Goal: Task Accomplishment & Management: Manage account settings

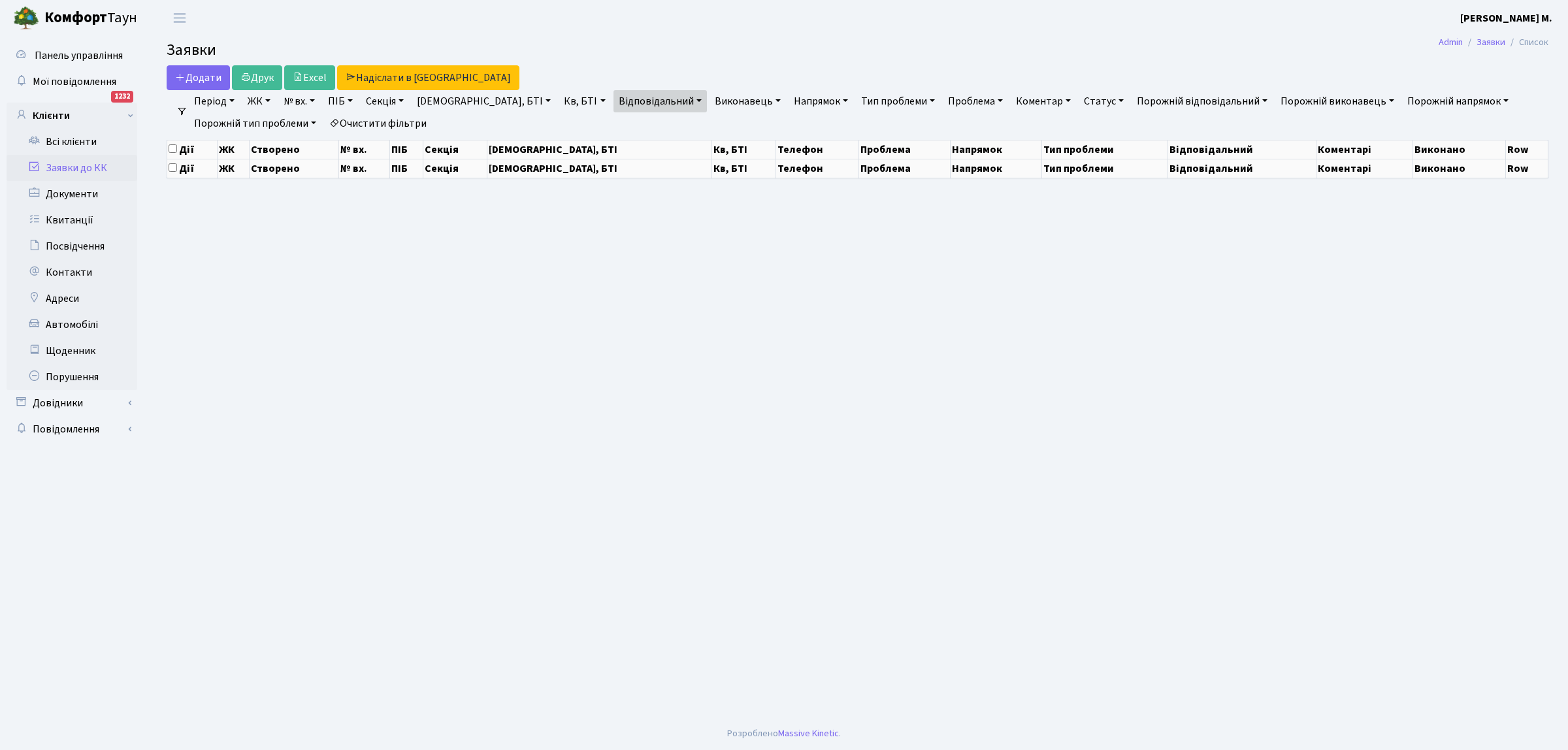
select select "25"
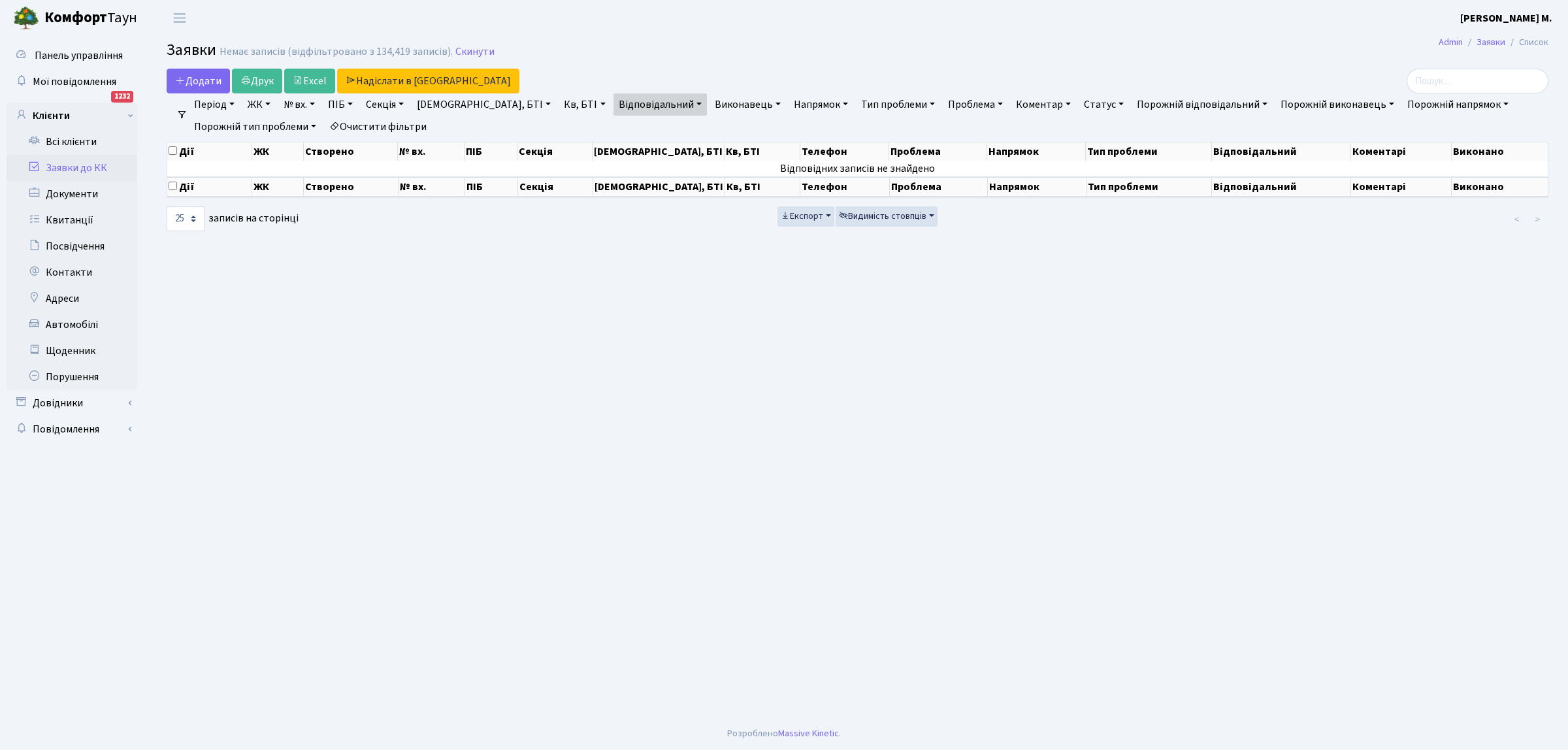
click at [102, 168] on link "Заявки до КК" at bounding box center [72, 167] width 131 height 26
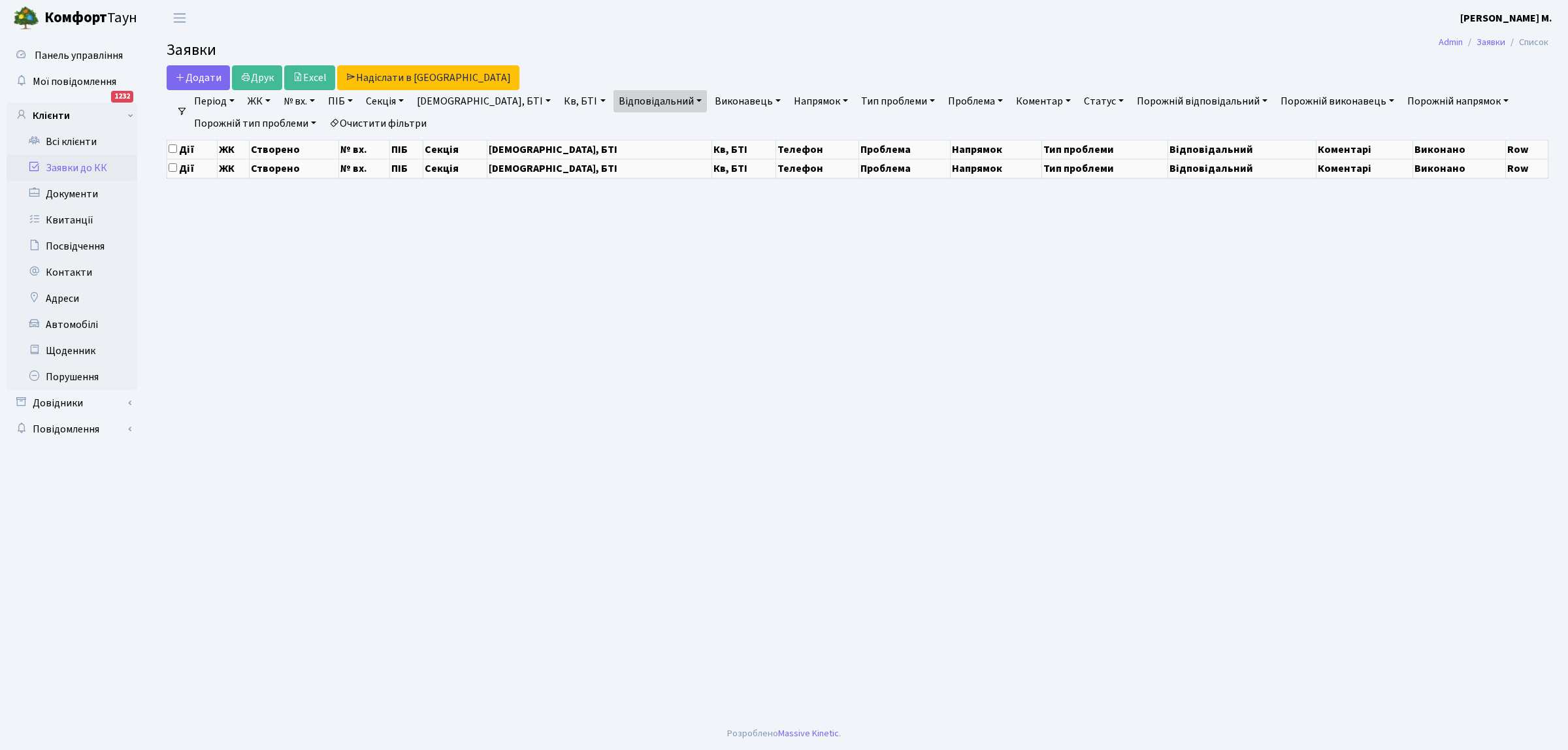
select select "25"
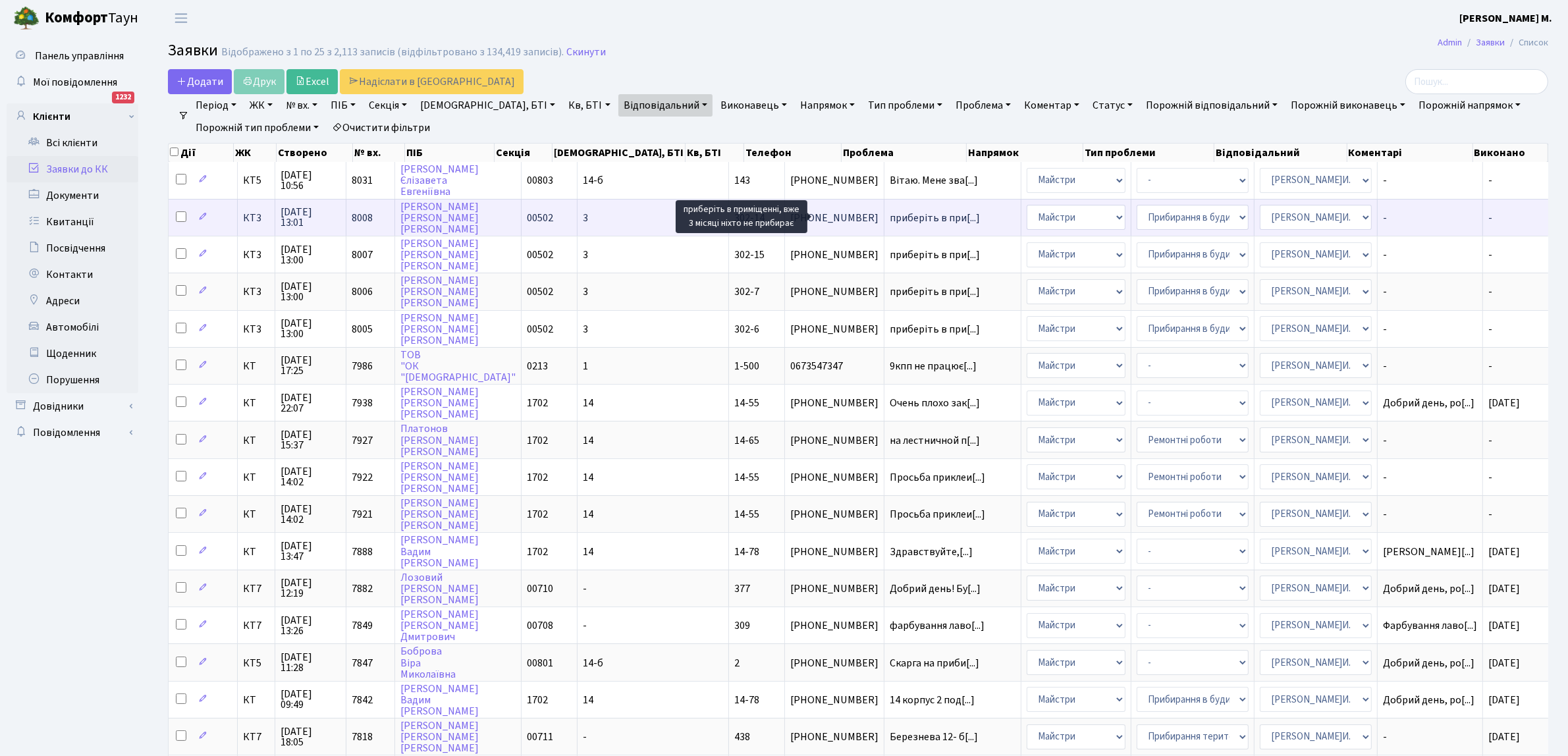
click at [890, 219] on span "приберіть в при[...]" at bounding box center [934, 218] width 90 height 15
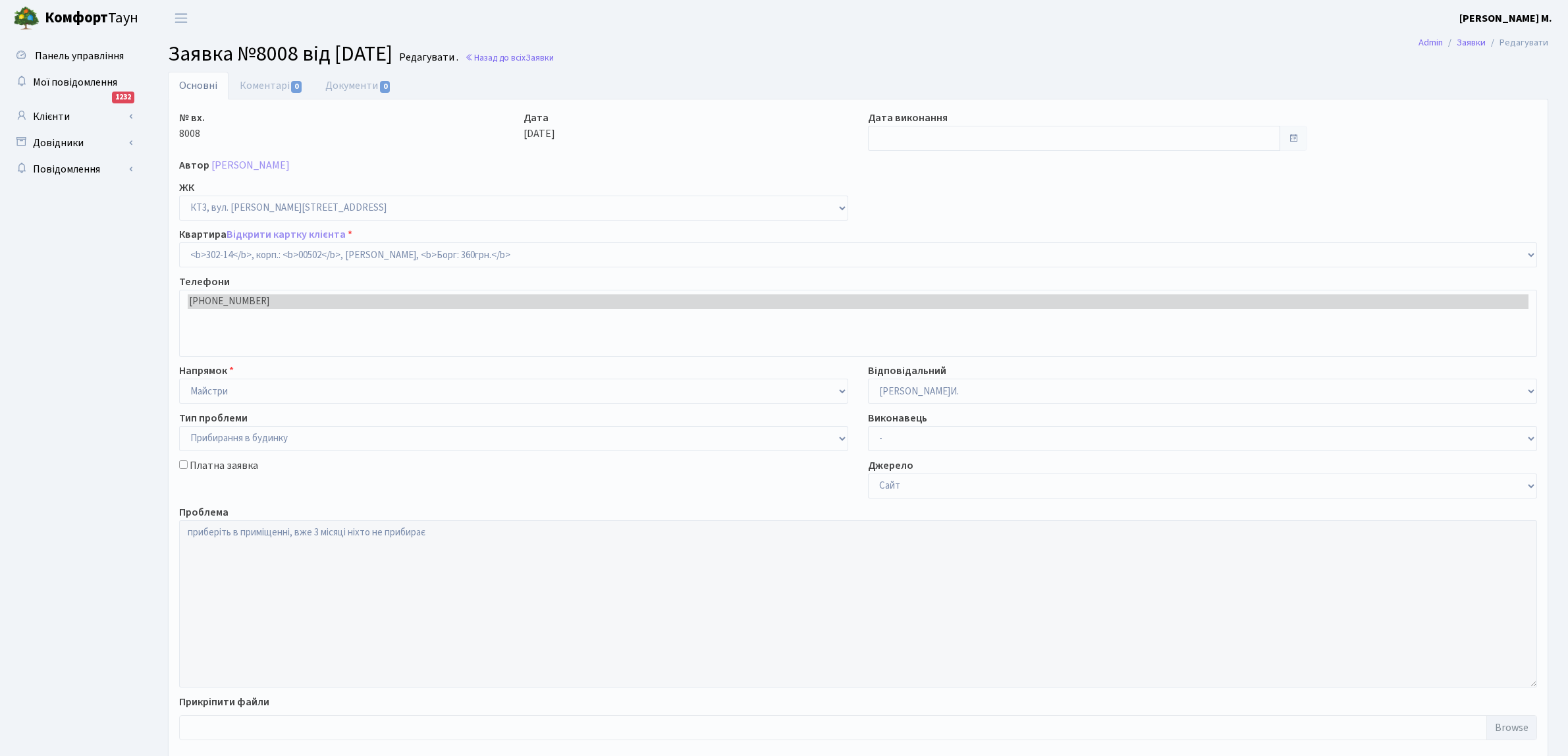
select select "16644"
select select "58"
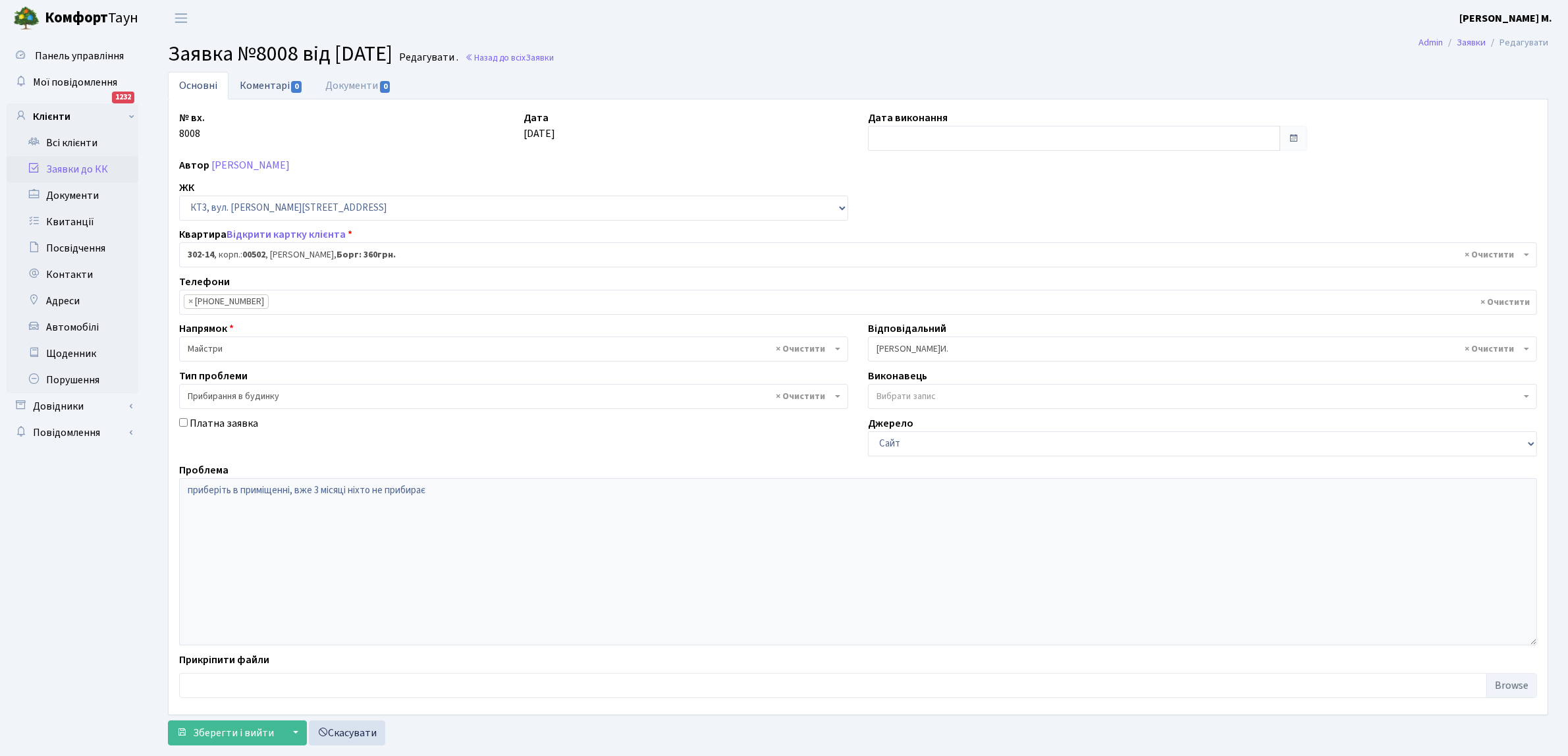
click at [295, 84] on span "0" at bounding box center [296, 87] width 11 height 12
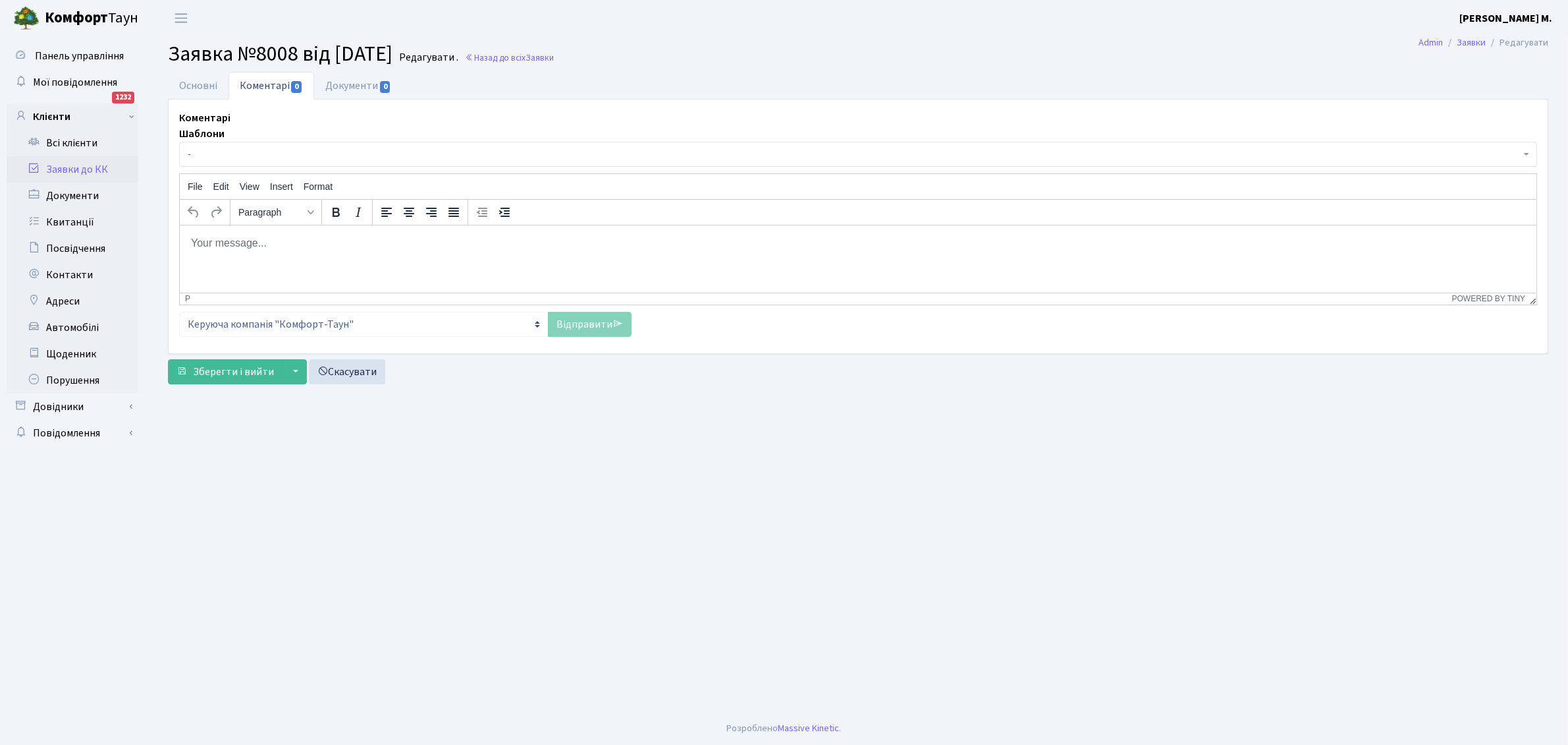
click at [239, 148] on span "-" at bounding box center [854, 154] width 1333 height 13
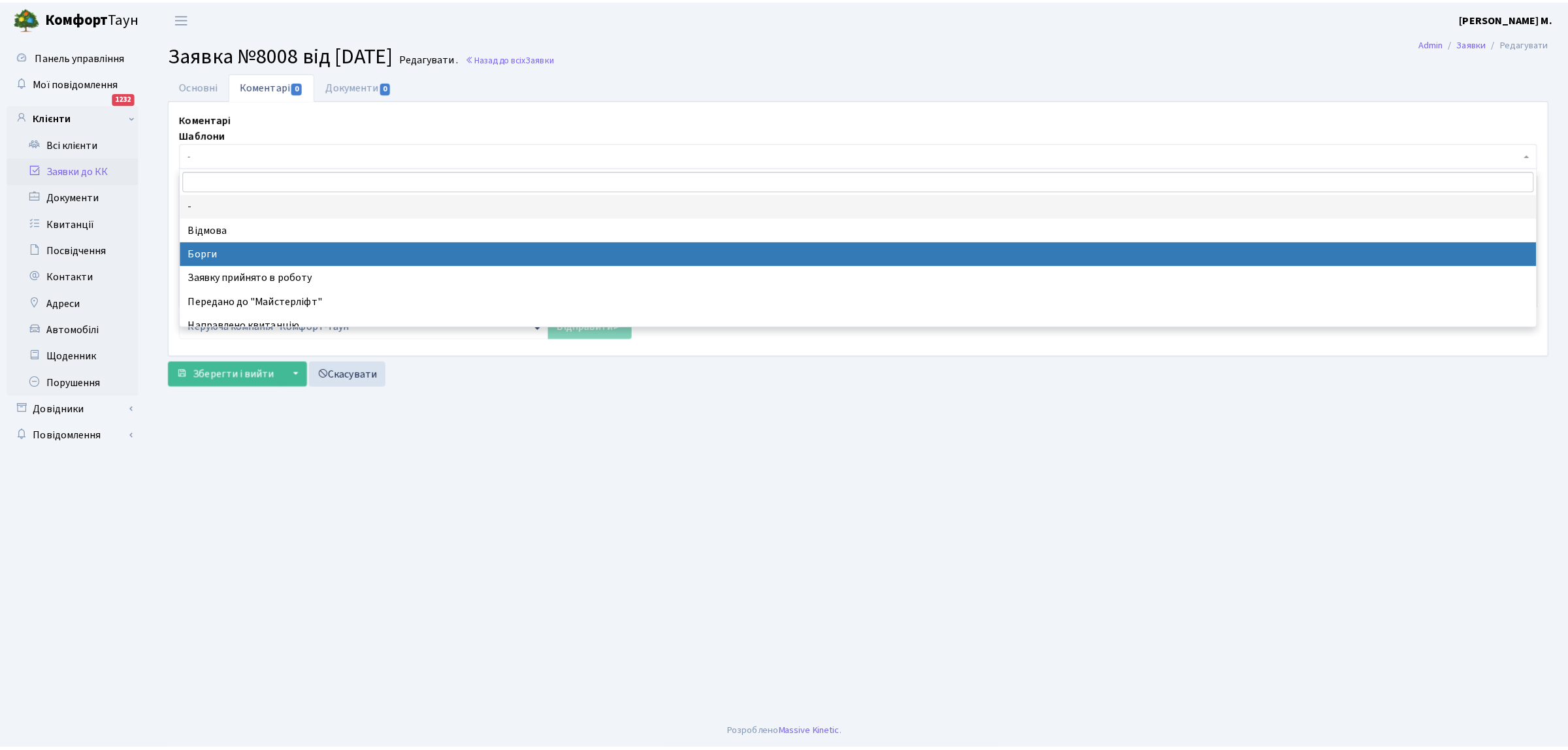
scroll to position [81, 0]
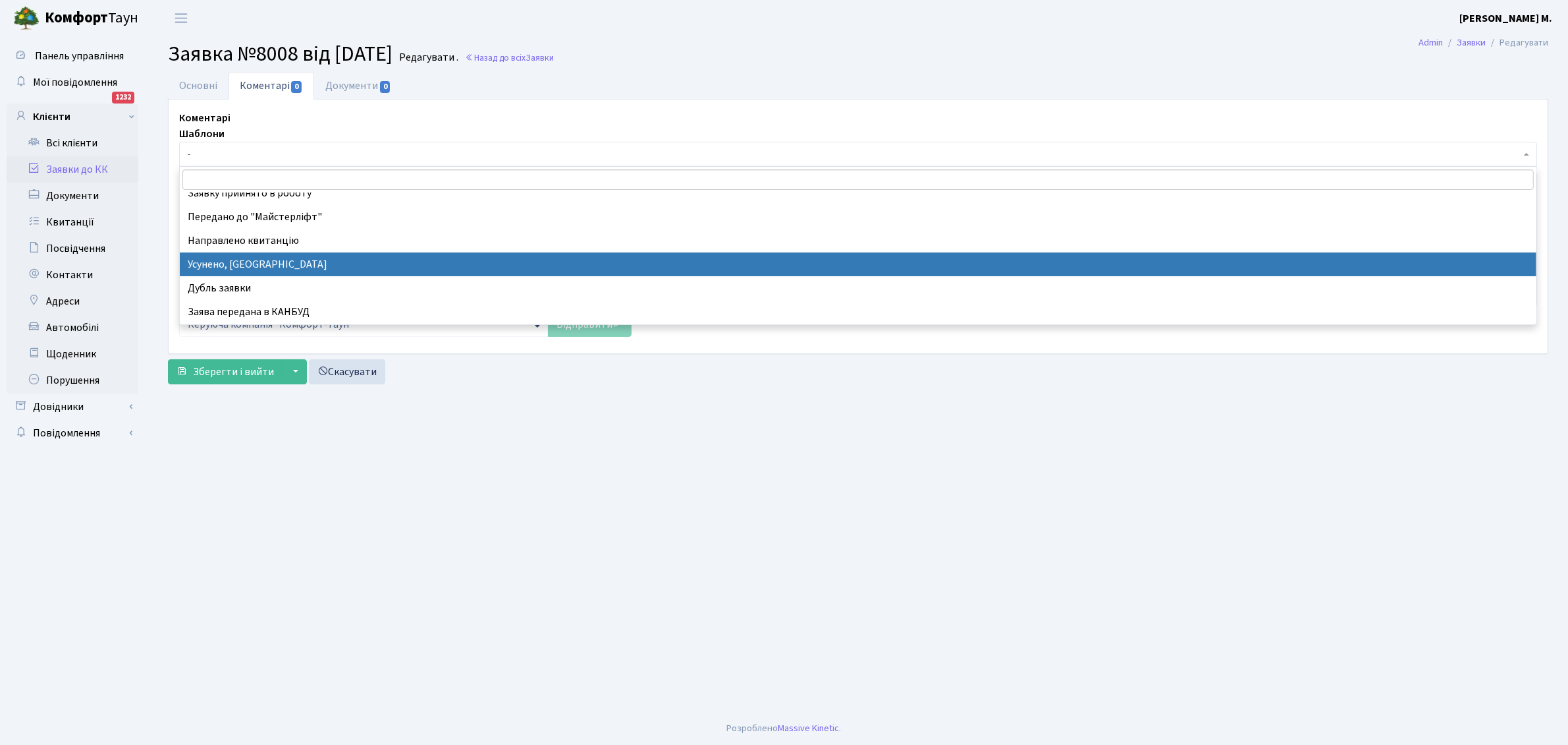
select select "15"
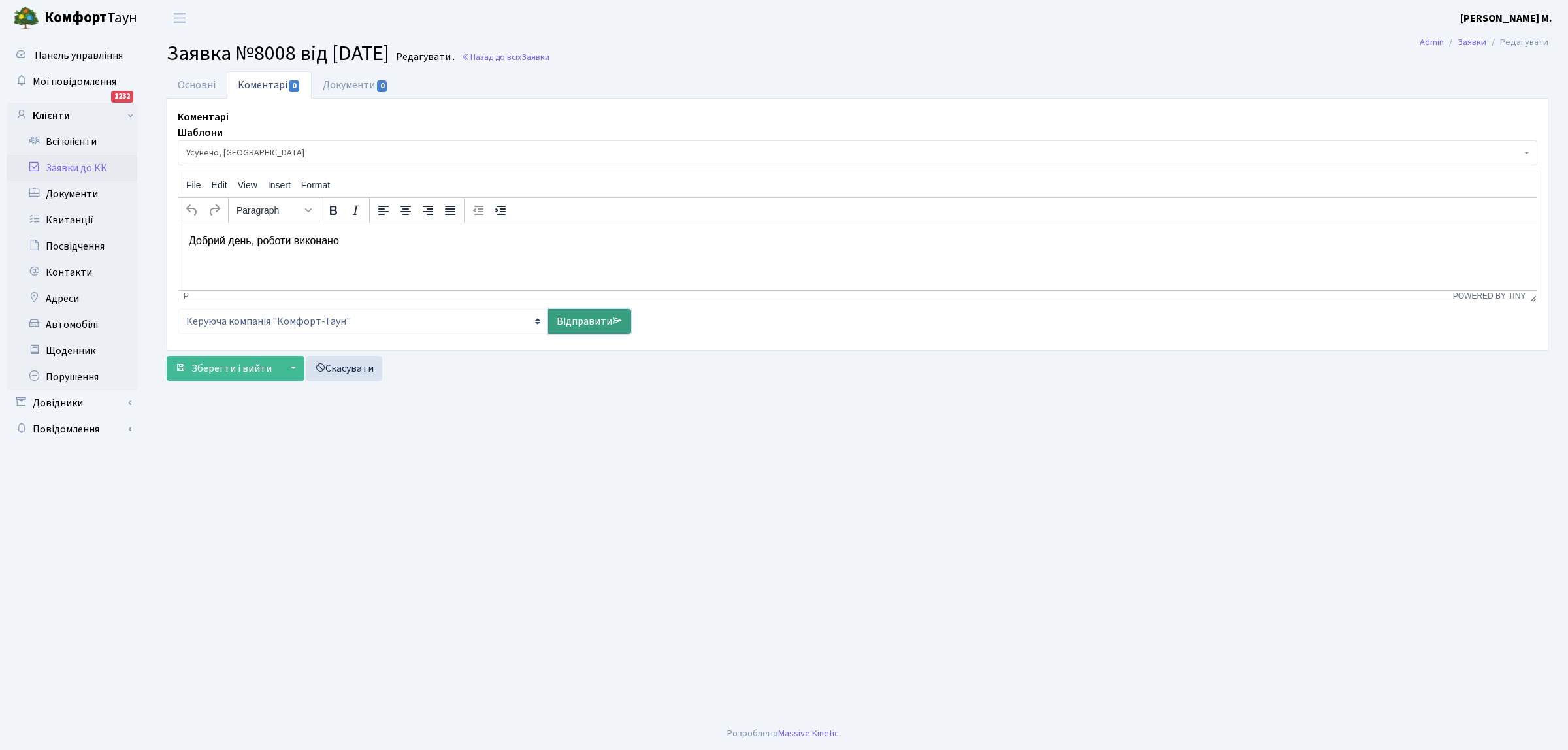
click at [586, 314] on link "Відправити" at bounding box center [589, 321] width 83 height 24
select select
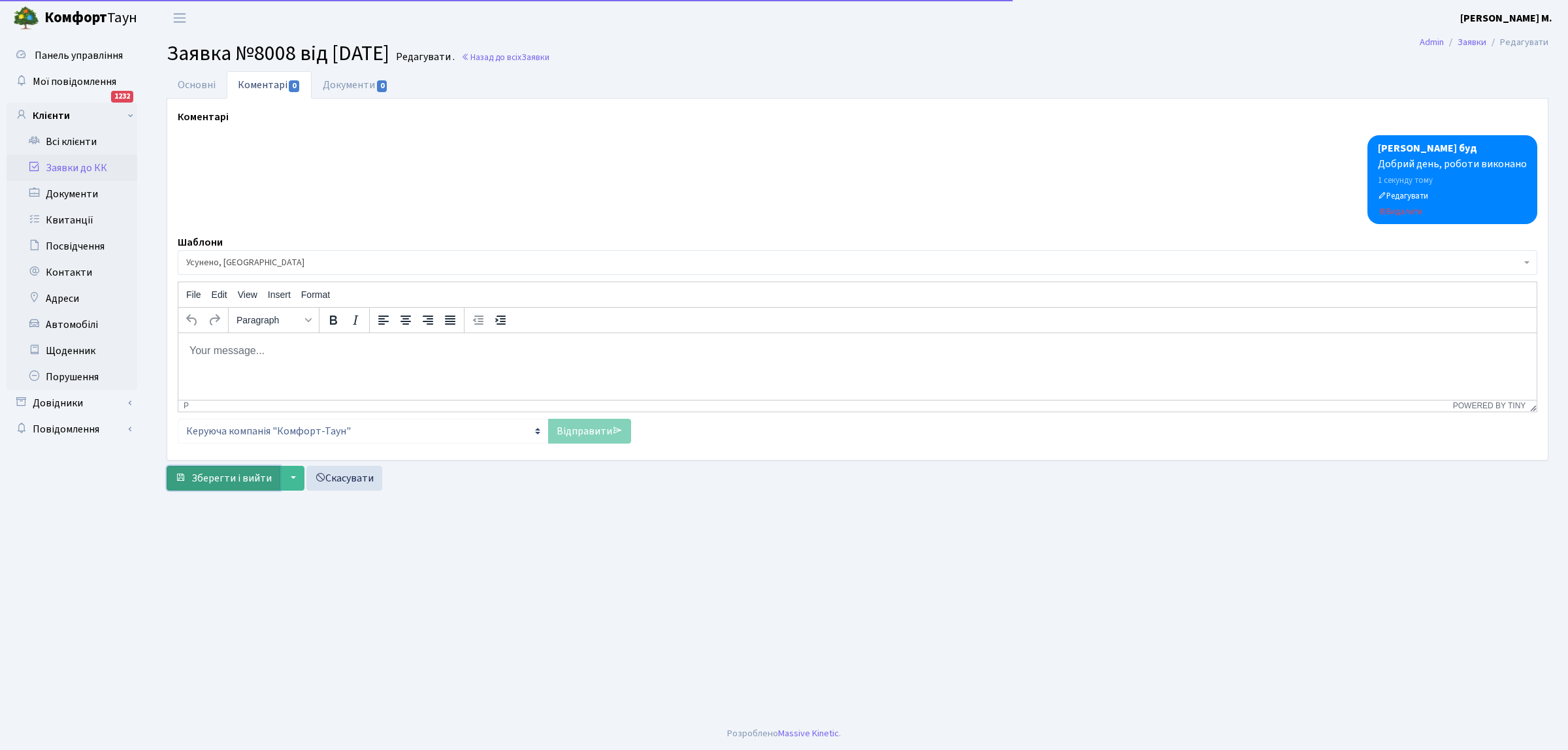
click at [200, 484] on span "Зберегти і вийти" at bounding box center [232, 477] width 80 height 15
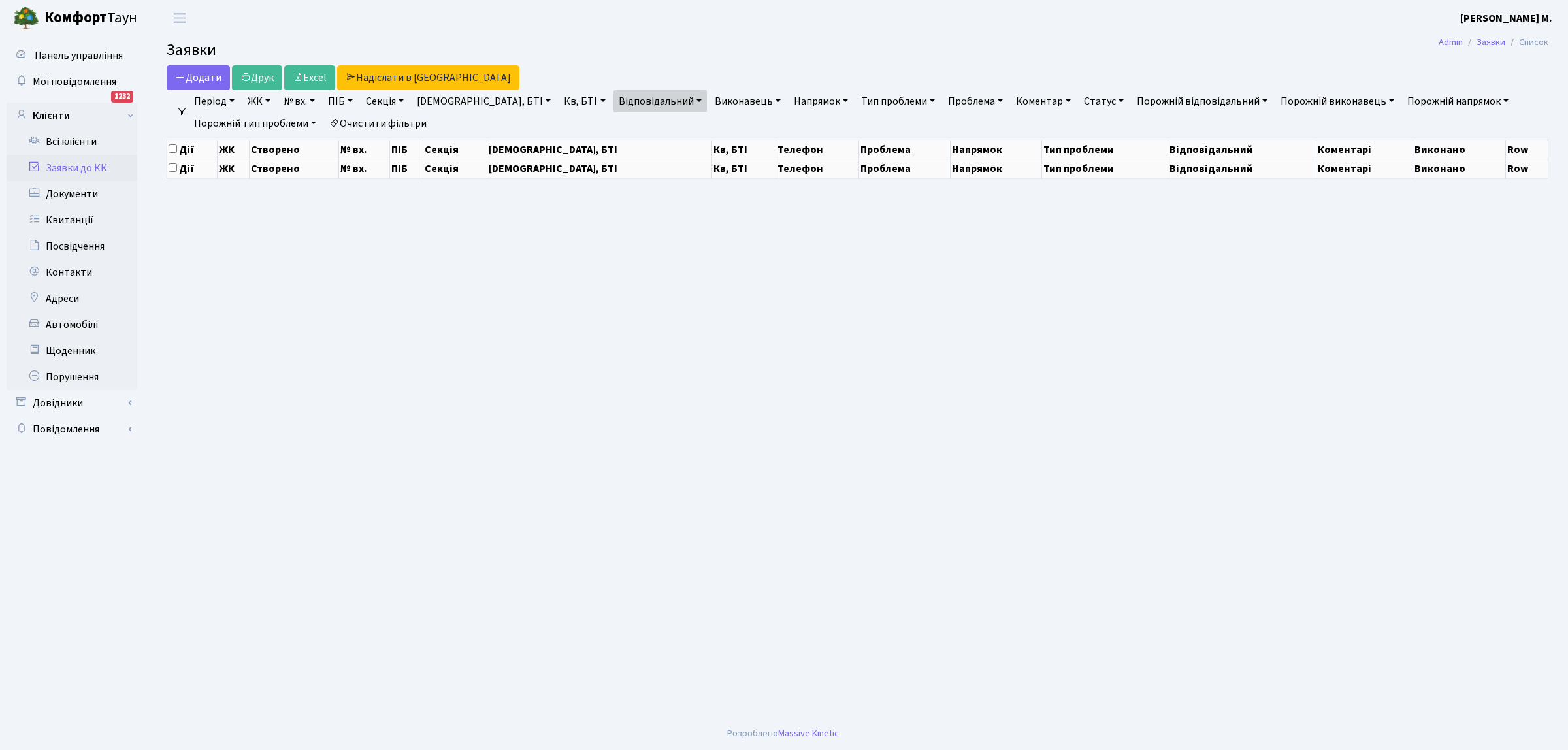
select select "25"
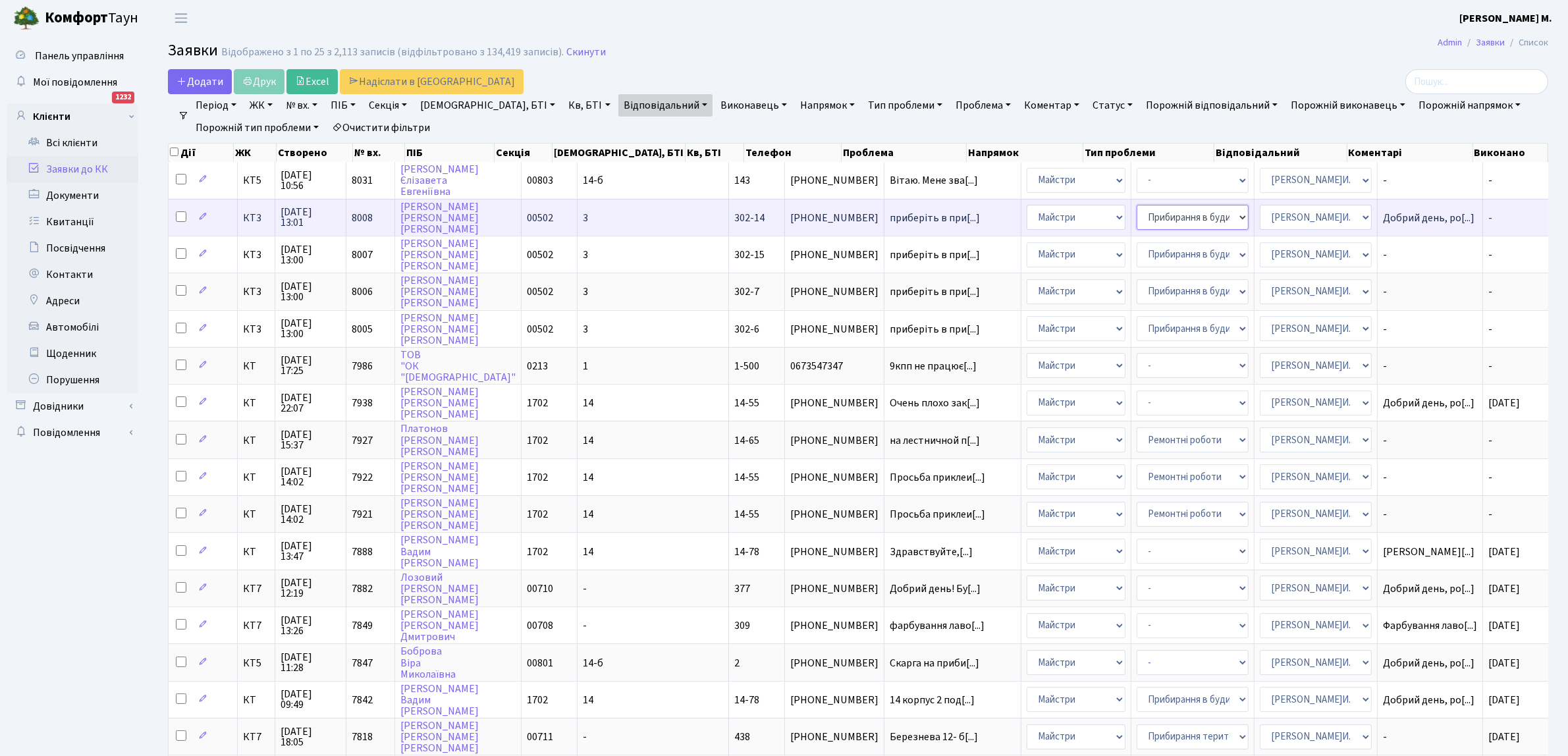
click at [1137, 217] on select "- Замовлення плану комунікацій Дитячі майданчики Озеленення Прибирання в будинк…" at bounding box center [1193, 217] width 112 height 25
click at [887, 209] on td "приберіть в при[...]" at bounding box center [953, 217] width 137 height 36
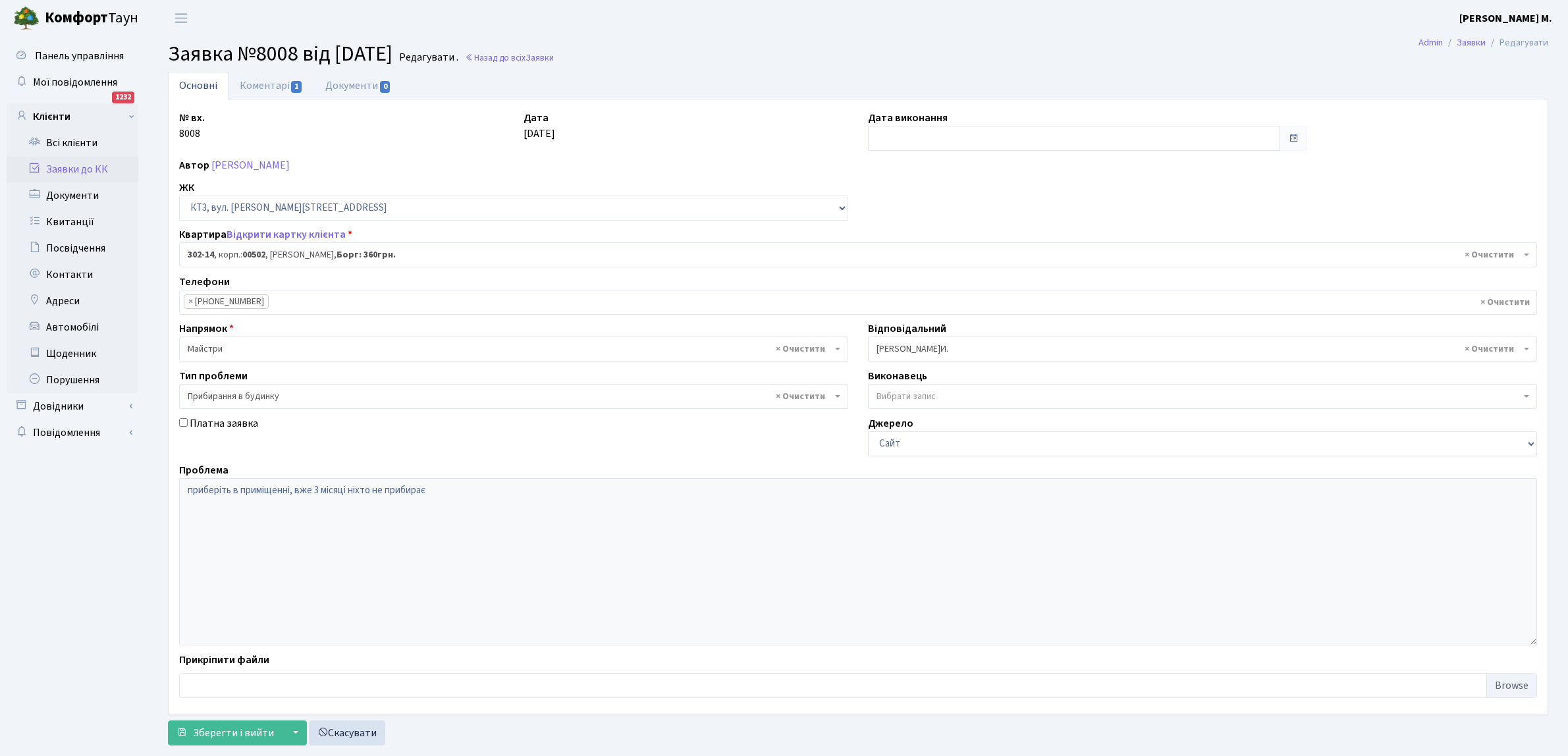
select select "16644"
select select "58"
click at [899, 132] on input "text" at bounding box center [1074, 138] width 412 height 25
click at [887, 261] on td "15" at bounding box center [881, 264] width 20 height 20
type input "[DATE]"
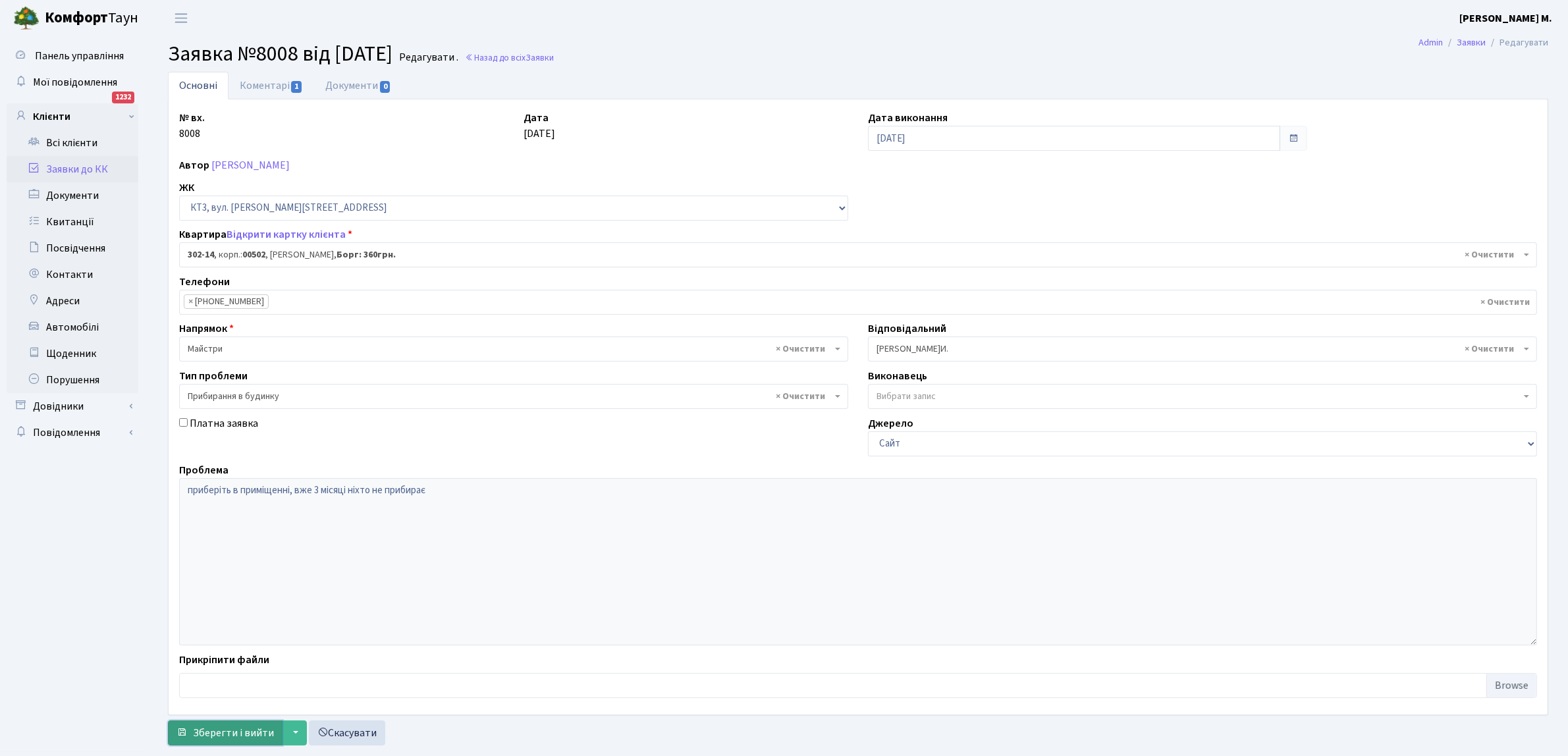
click at [208, 732] on span "Зберегти і вийти" at bounding box center [234, 732] width 81 height 15
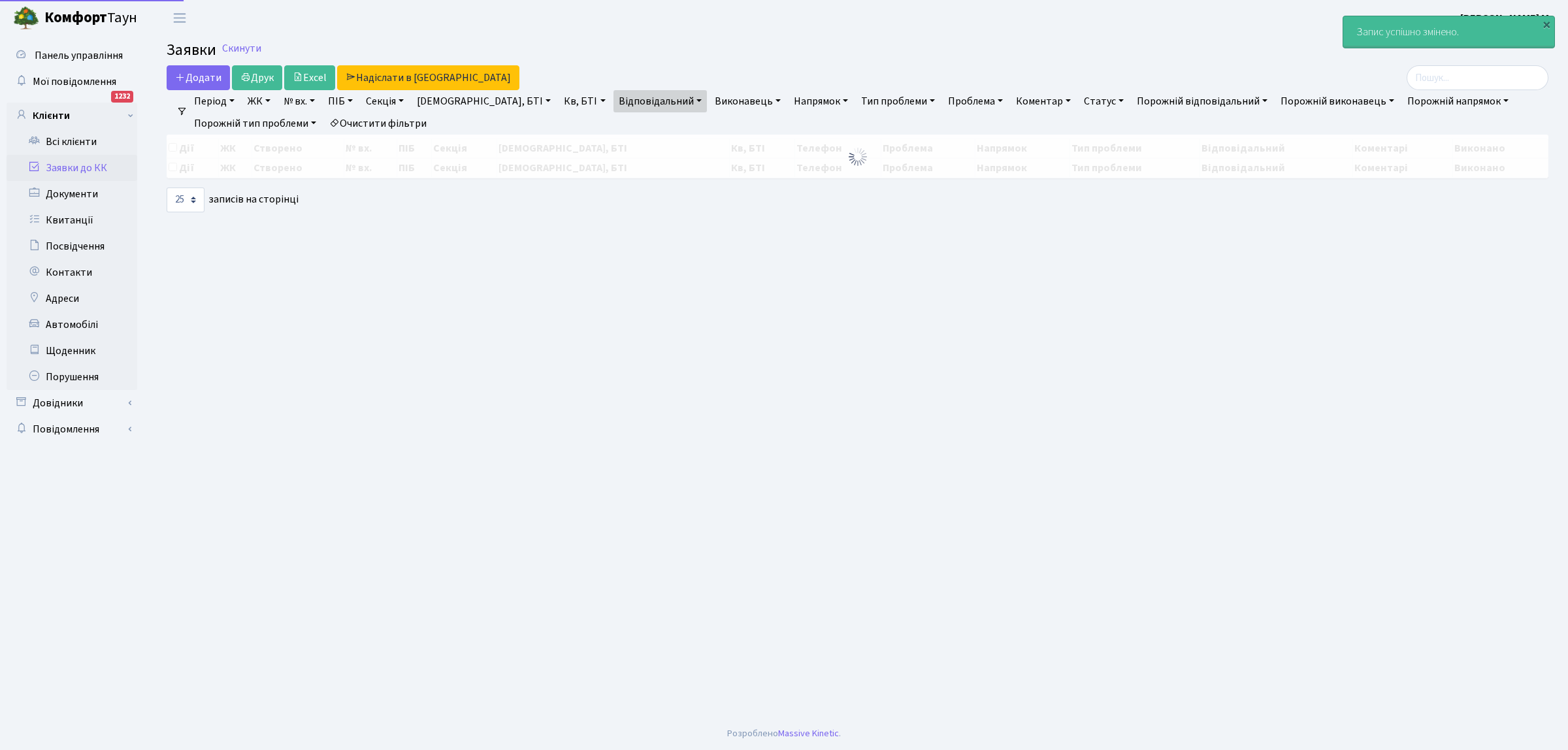
select select "25"
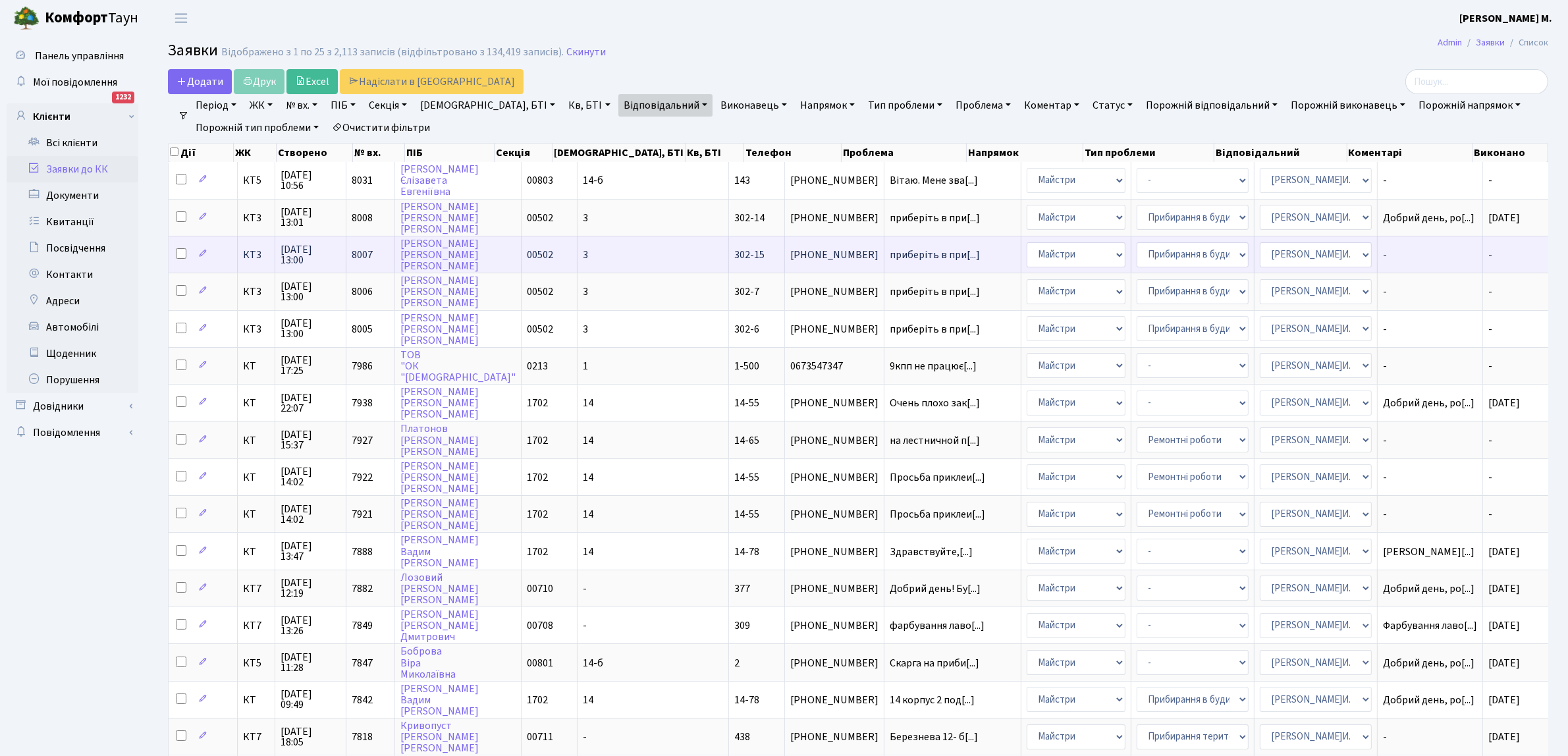
click at [885, 258] on td "приберіть в при[...]" at bounding box center [953, 253] width 137 height 36
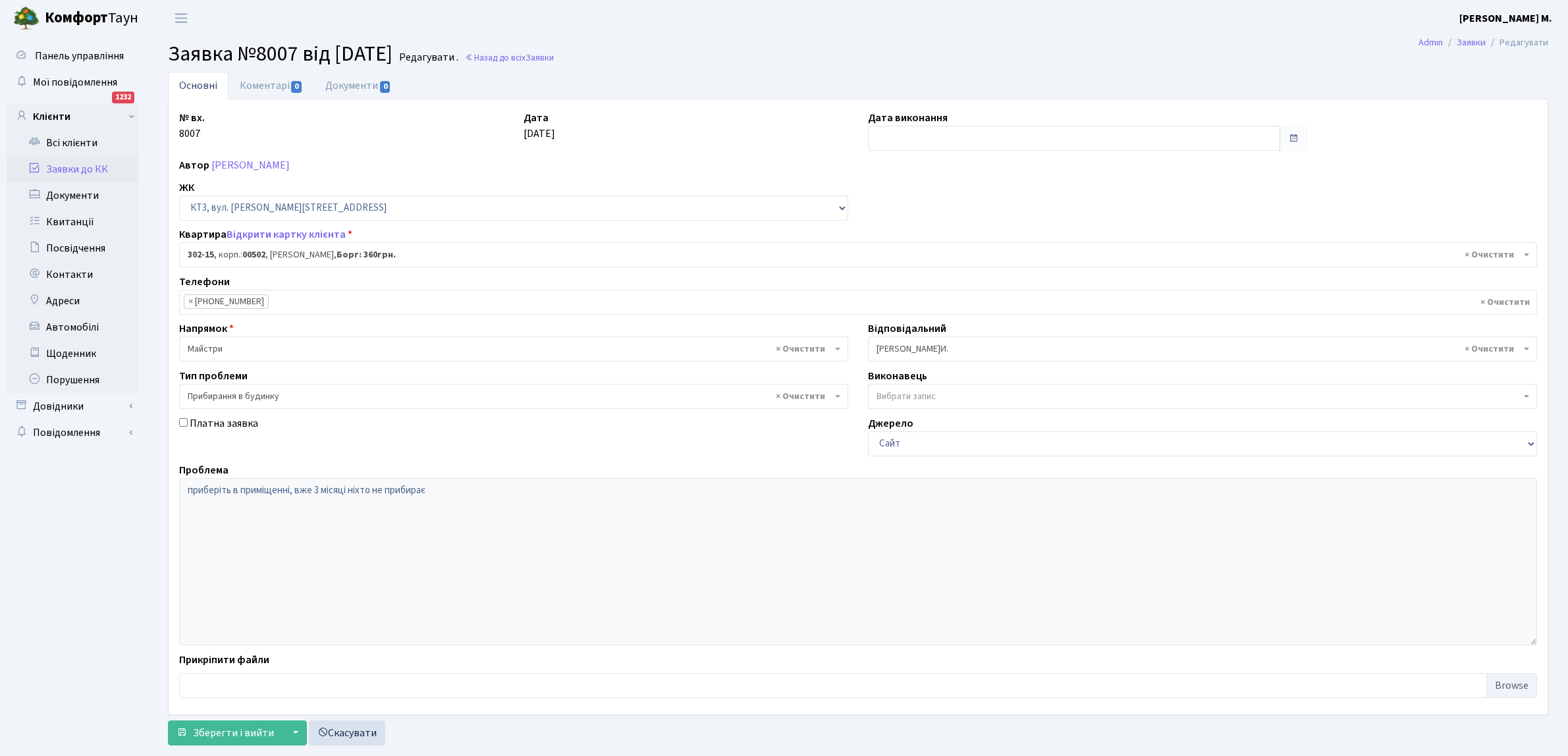
select select "16645"
select select "58"
click at [900, 133] on input "text" at bounding box center [1074, 138] width 412 height 25
click at [884, 260] on td "15" at bounding box center [881, 264] width 20 height 20
type input "[DATE]"
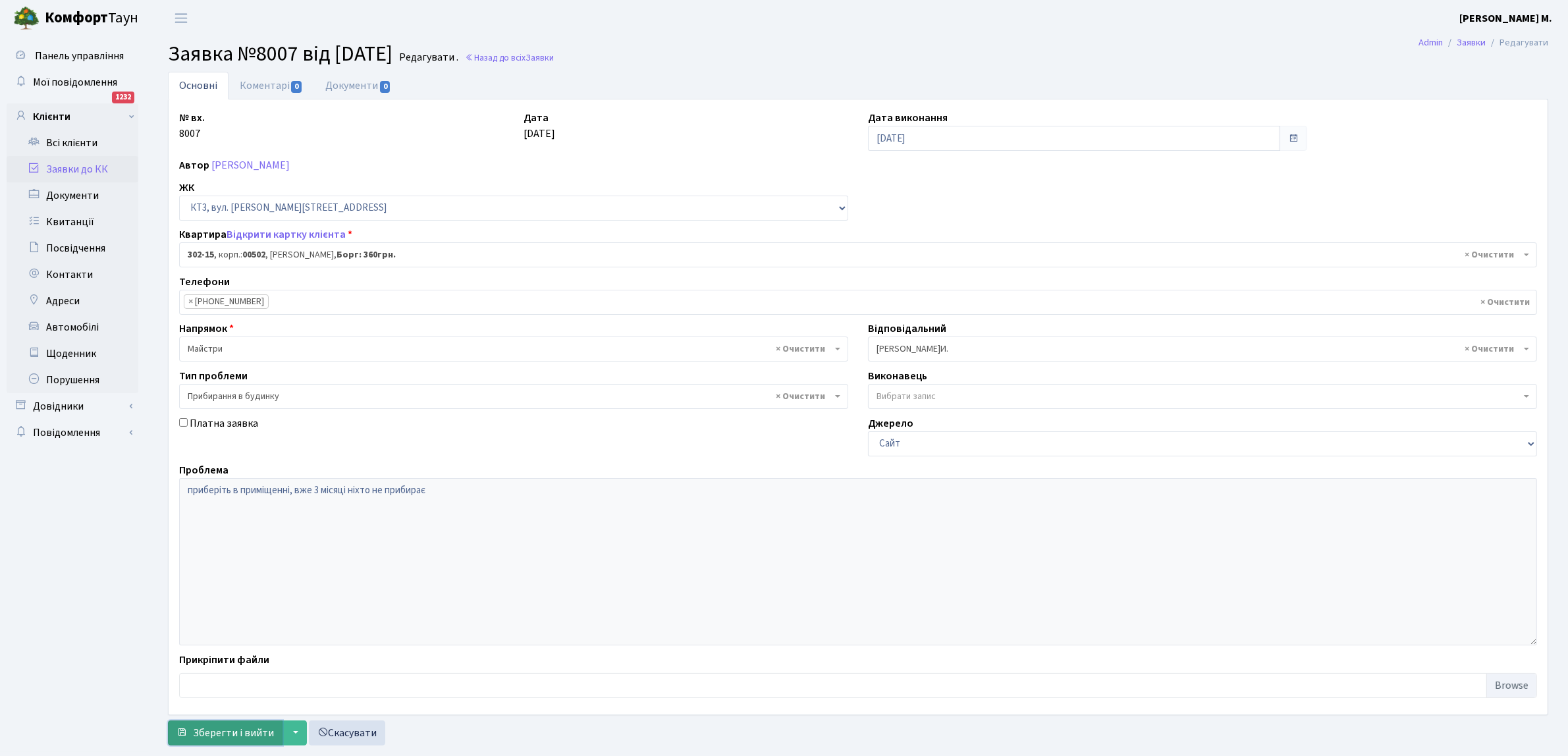
click at [228, 732] on span "Зберегти і вийти" at bounding box center [234, 732] width 81 height 15
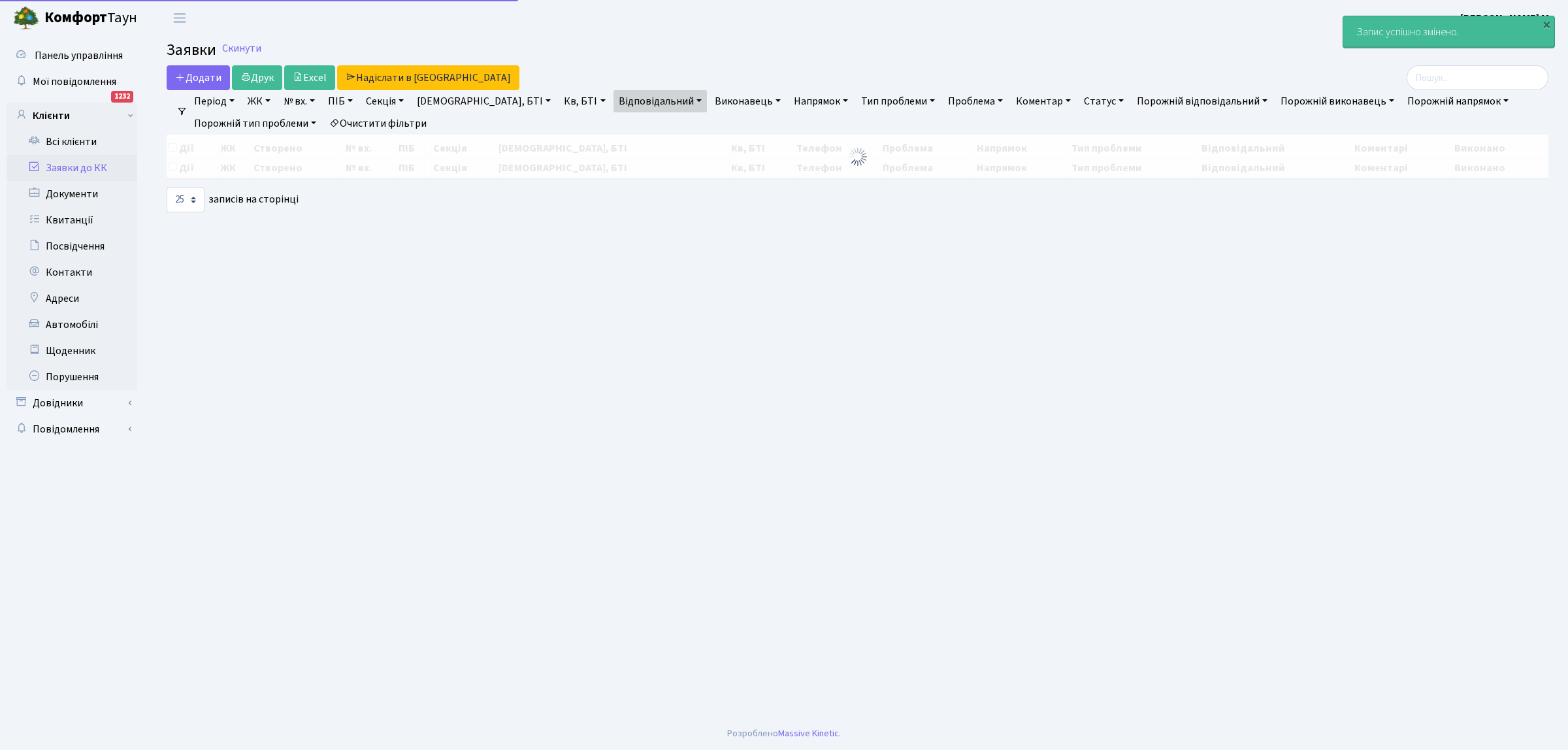
select select "25"
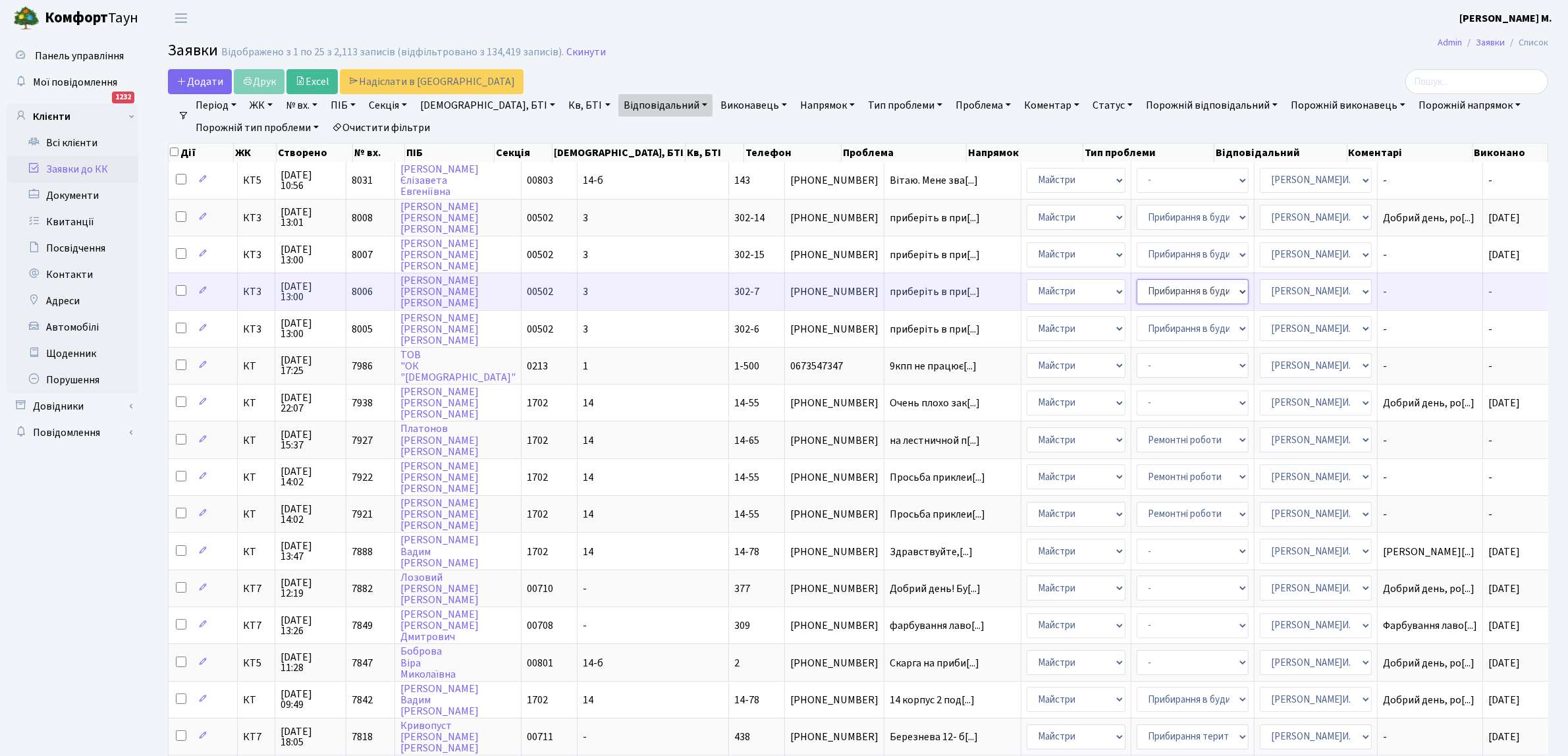
click at [1137, 292] on select "- Замовлення плану комунікацій Дитячі майданчики Озеленення Прибирання в будинк…" at bounding box center [1193, 291] width 112 height 25
click at [890, 286] on span "приберіть в при[...]" at bounding box center [934, 291] width 90 height 15
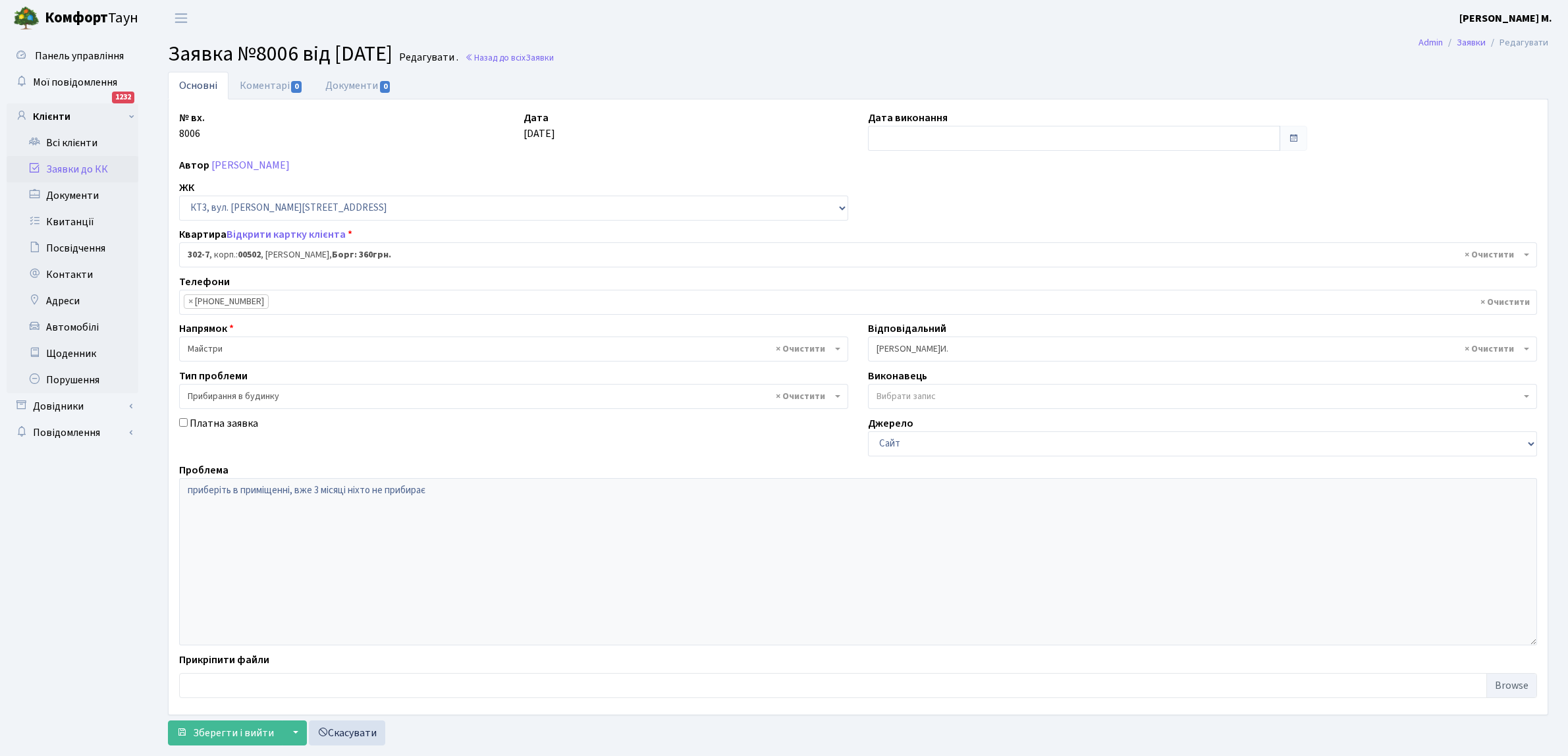
select select "16637"
select select "58"
click at [897, 138] on input "text" at bounding box center [1074, 138] width 412 height 25
click at [877, 264] on td "15" at bounding box center [881, 264] width 20 height 20
type input "[DATE]"
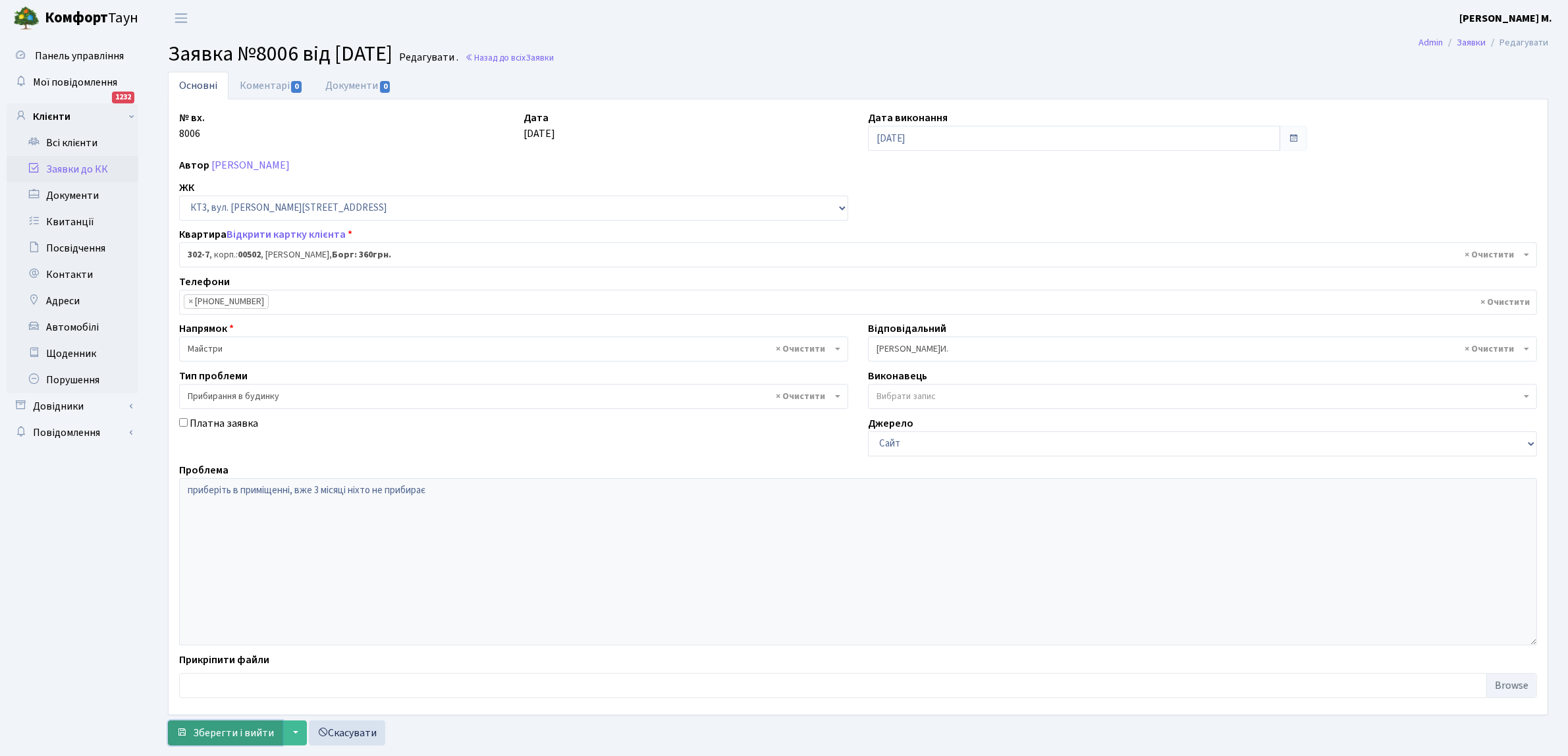
click at [208, 732] on span "Зберегти і вийти" at bounding box center [234, 732] width 81 height 15
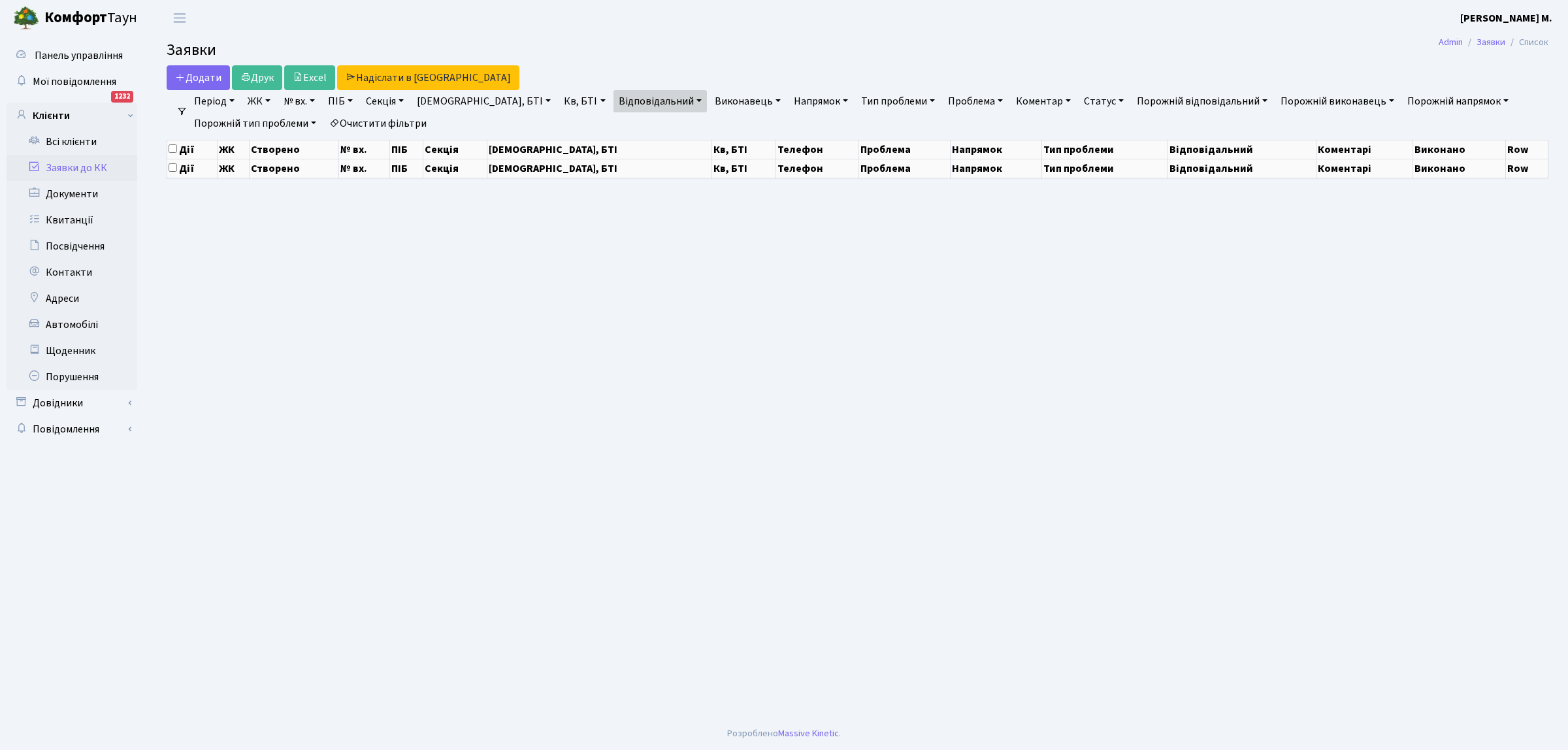
select select "25"
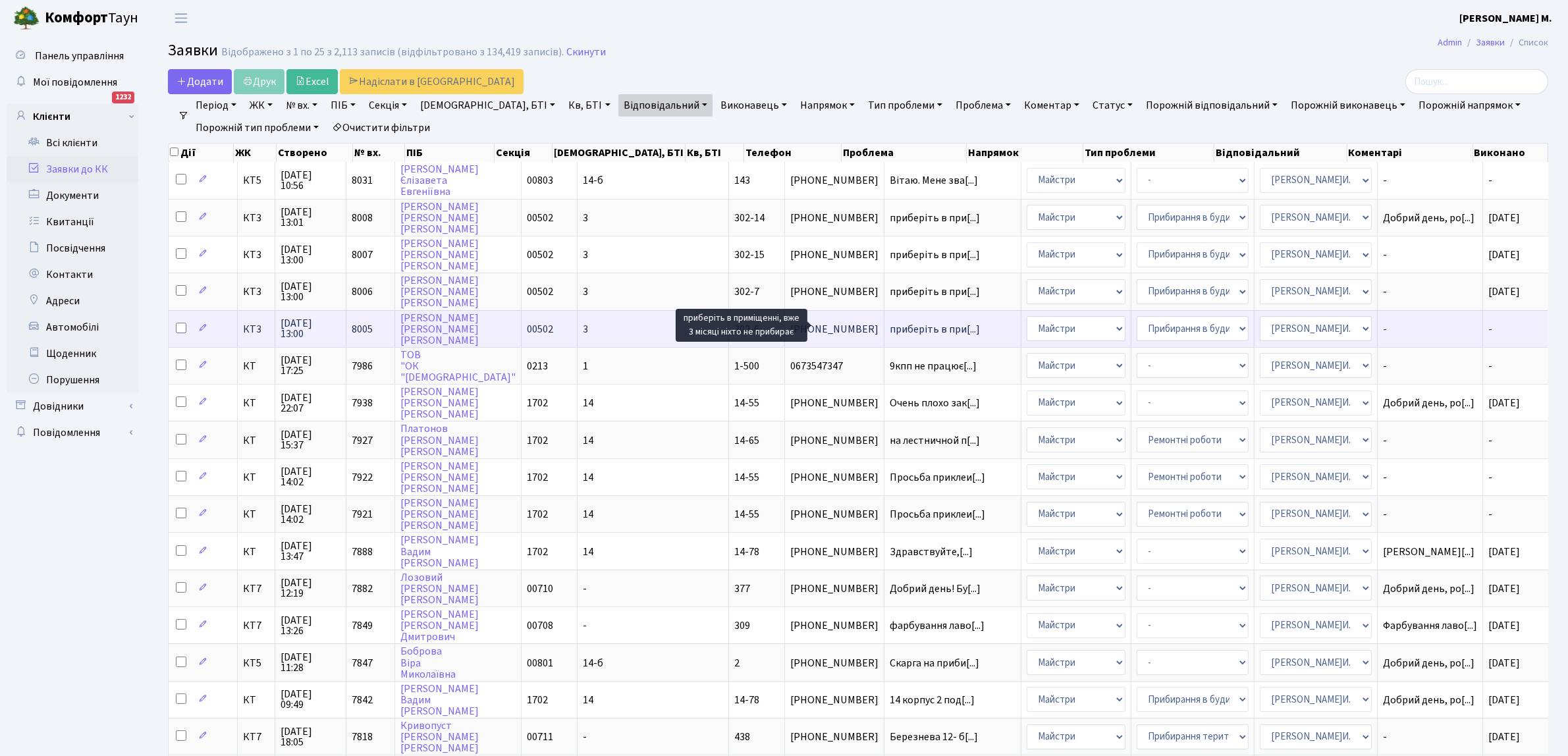
click at [890, 330] on span "приберіть в при[...]" at bounding box center [934, 329] width 90 height 15
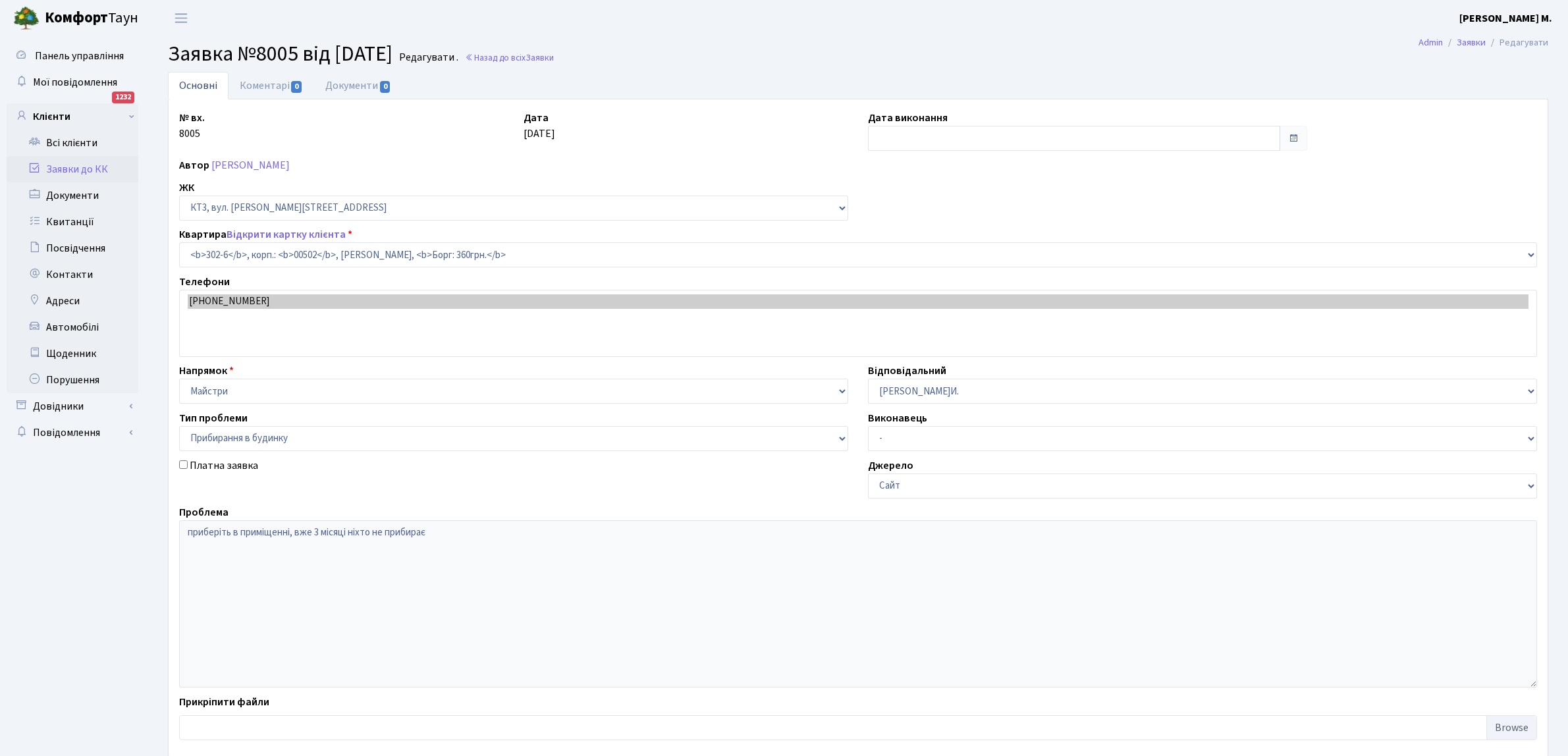
select select "16636"
select select "58"
click at [881, 140] on input "text" at bounding box center [1074, 138] width 412 height 25
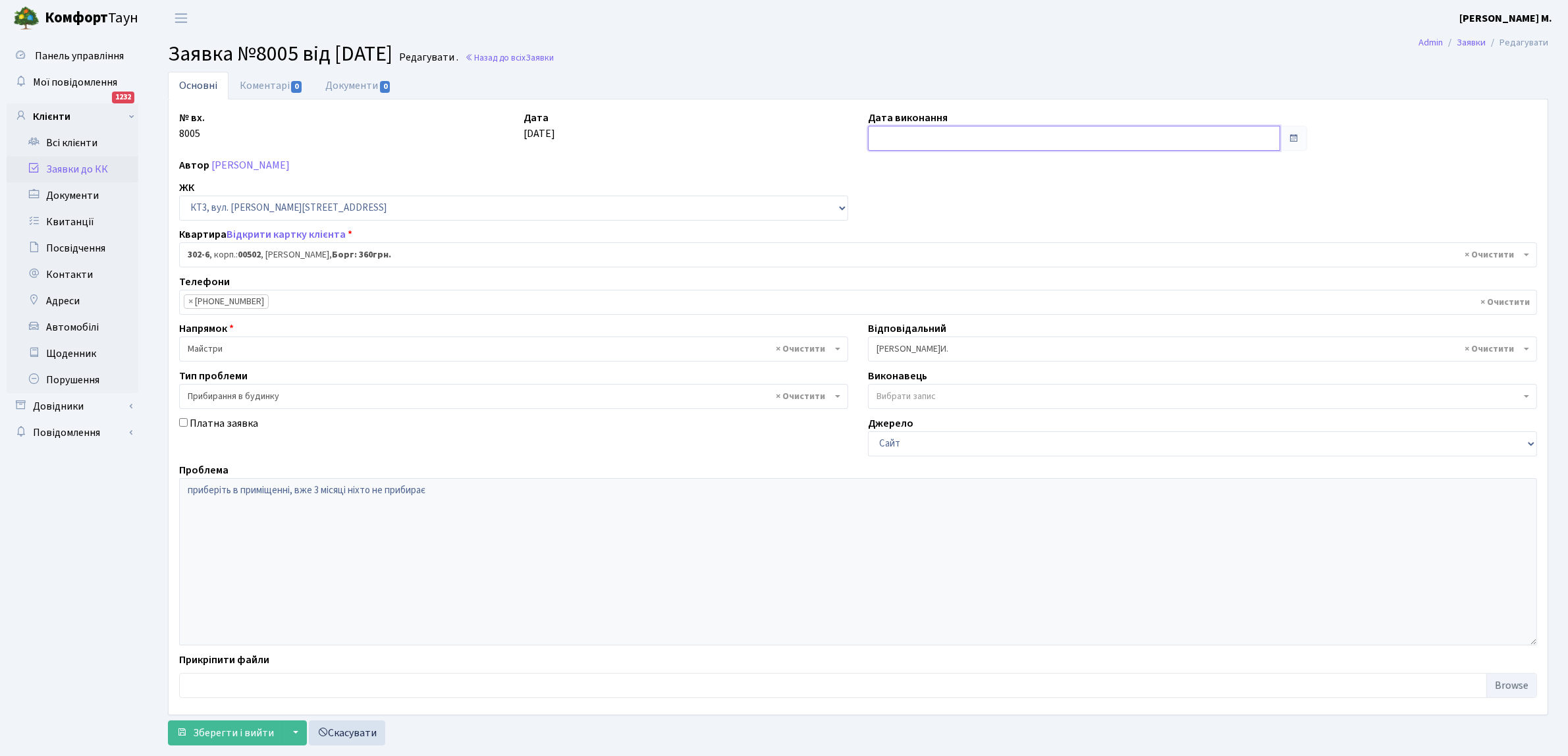
click at [895, 133] on input "text" at bounding box center [1074, 138] width 412 height 25
click at [957, 135] on input "text" at bounding box center [1074, 138] width 412 height 25
click at [535, 51] on link "Назад до всіх Заявки" at bounding box center [509, 57] width 89 height 13
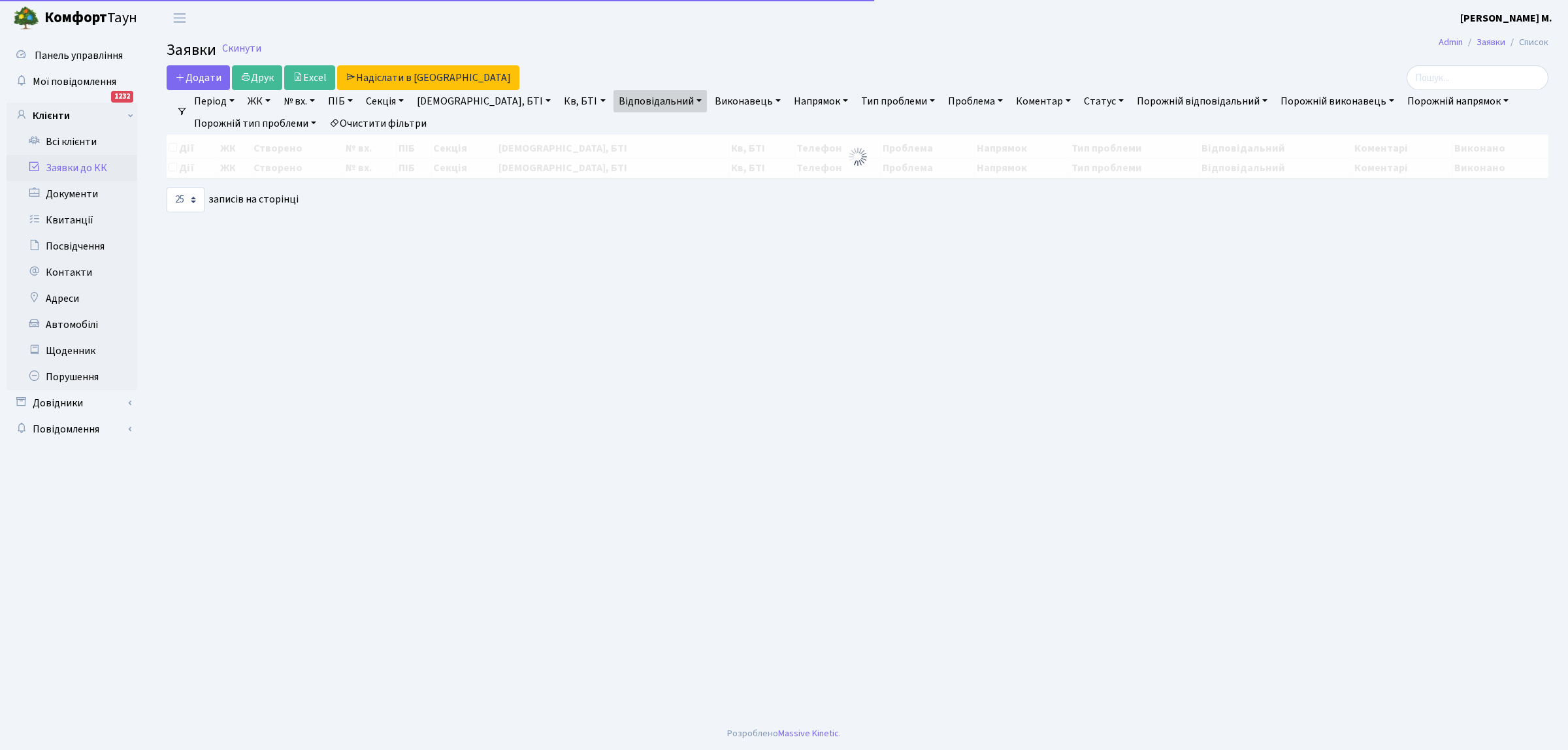
select select "25"
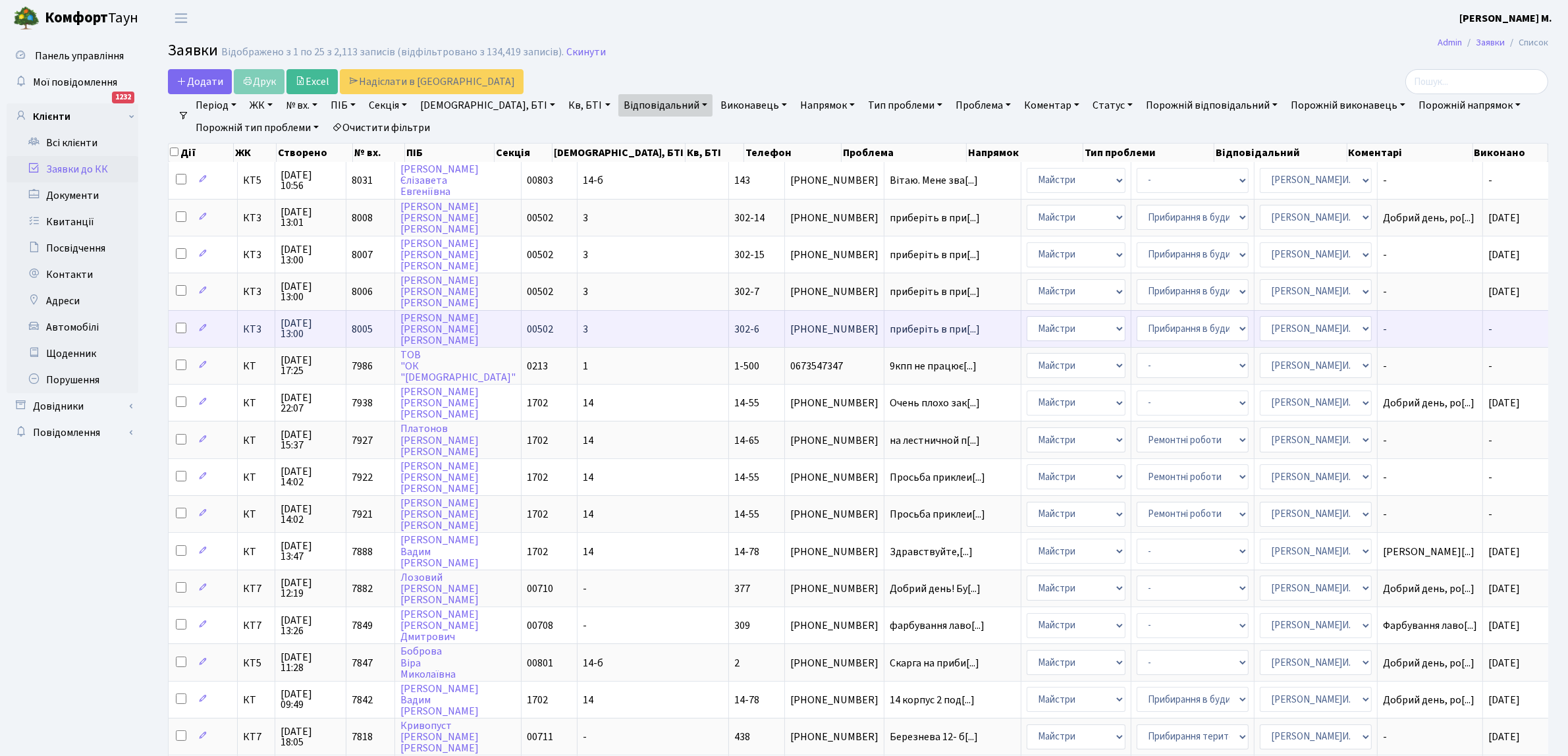
click at [790, 326] on span "[PHONE_NUMBER]" at bounding box center [833, 329] width 88 height 11
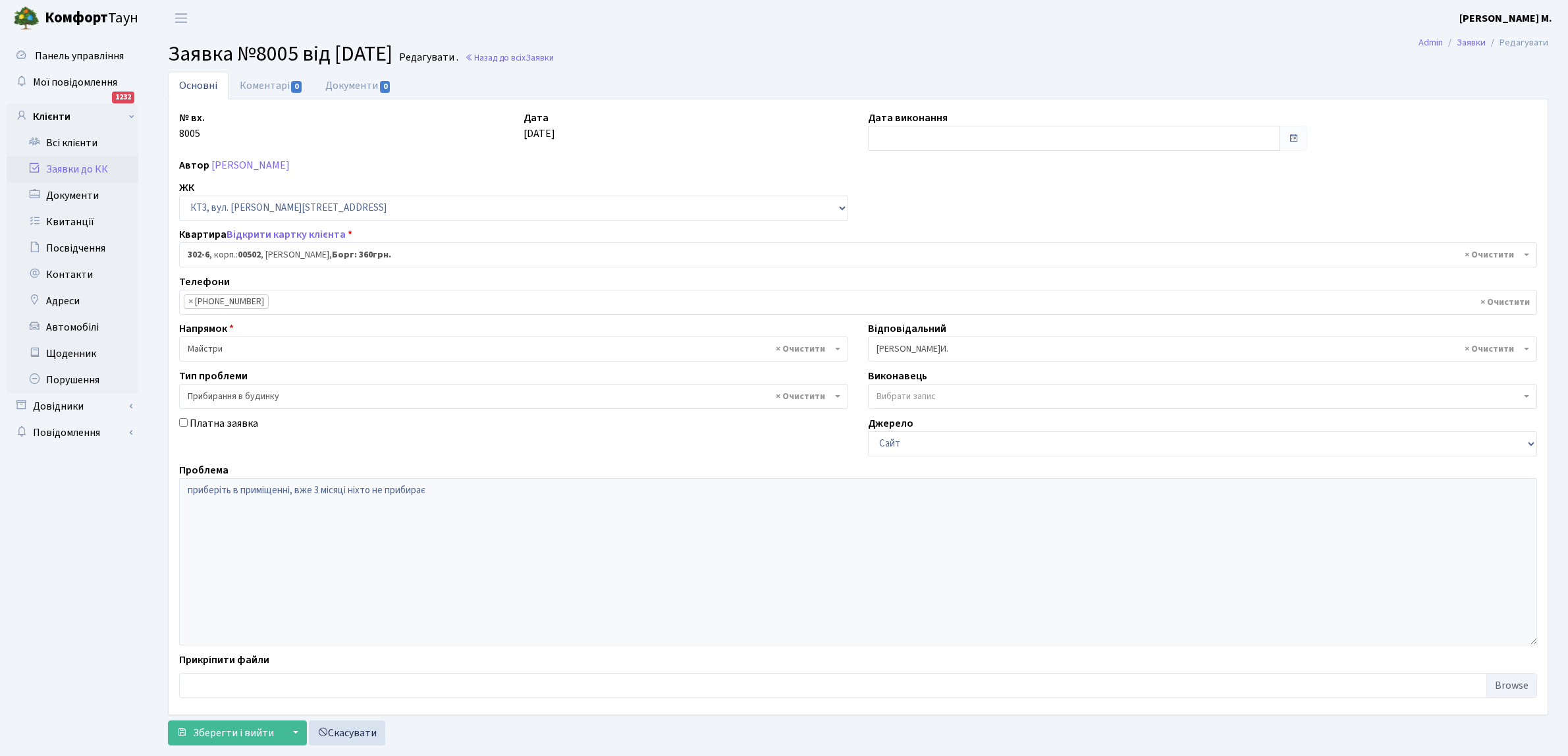
select select "16636"
select select "58"
click at [889, 134] on input "text" at bounding box center [1074, 138] width 412 height 25
click at [886, 260] on td "15" at bounding box center [881, 264] width 20 height 20
type input "[DATE]"
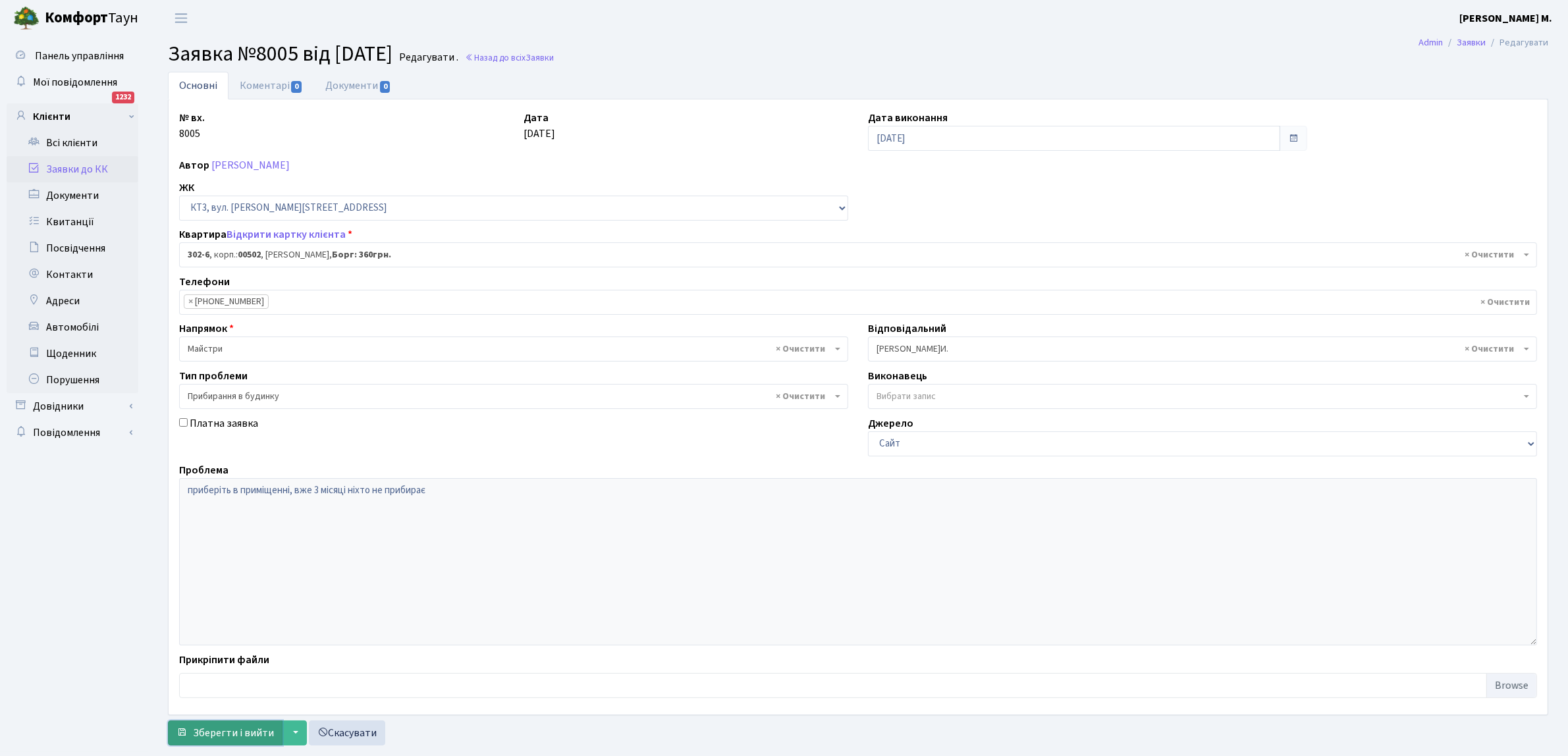
click at [223, 735] on span "Зберегти і вийти" at bounding box center [234, 732] width 81 height 15
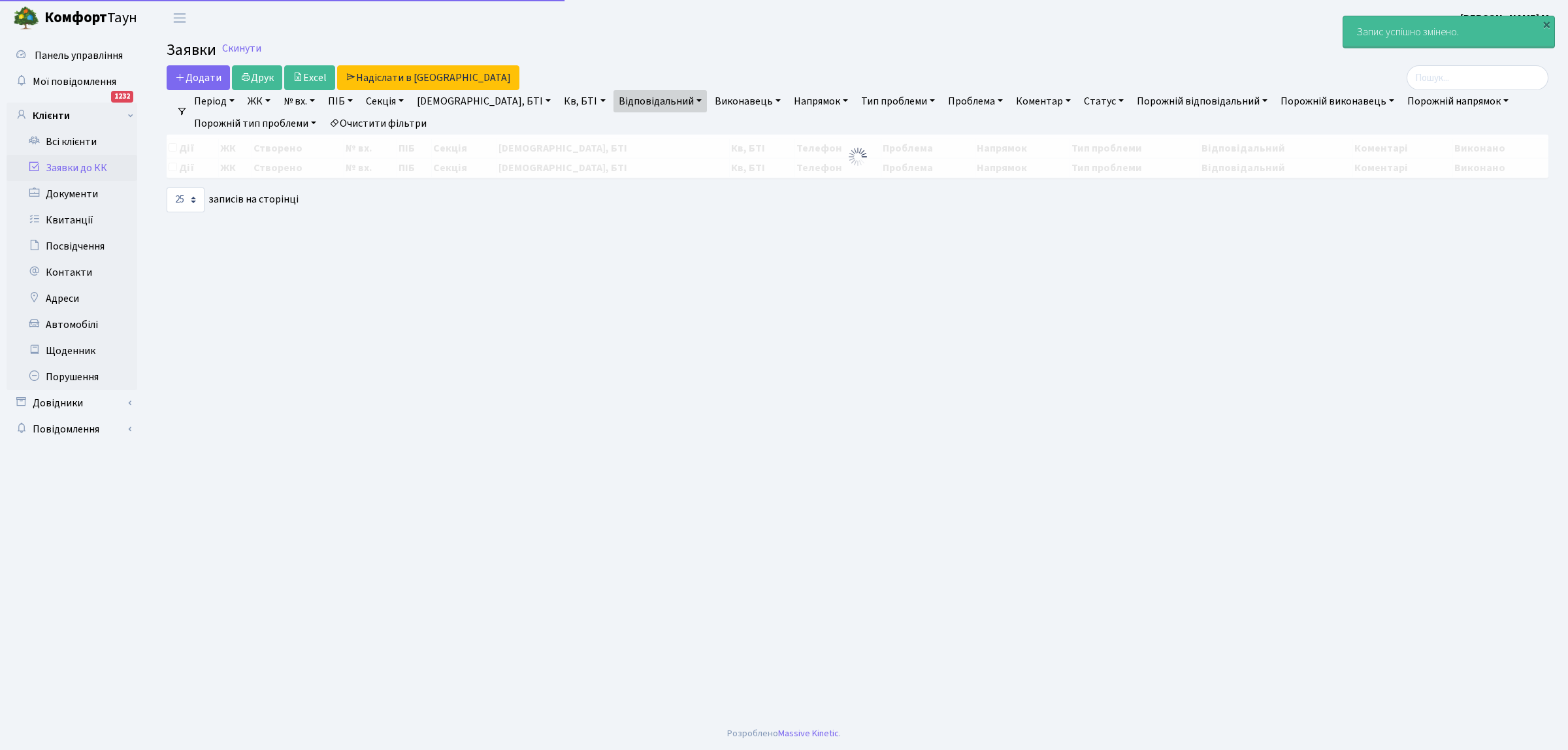
select select "25"
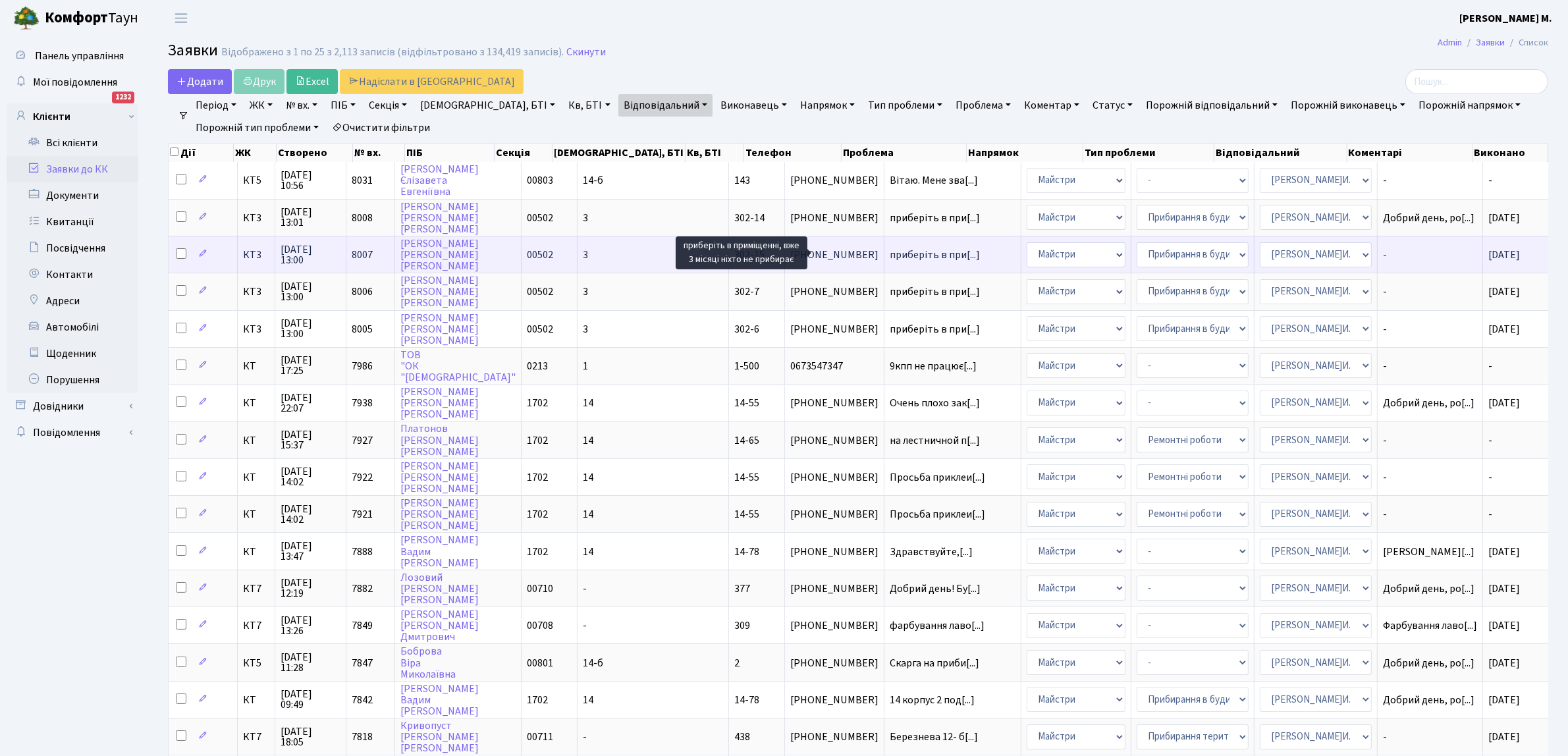
click at [890, 254] on span "приберіть в при[...]" at bounding box center [934, 254] width 90 height 15
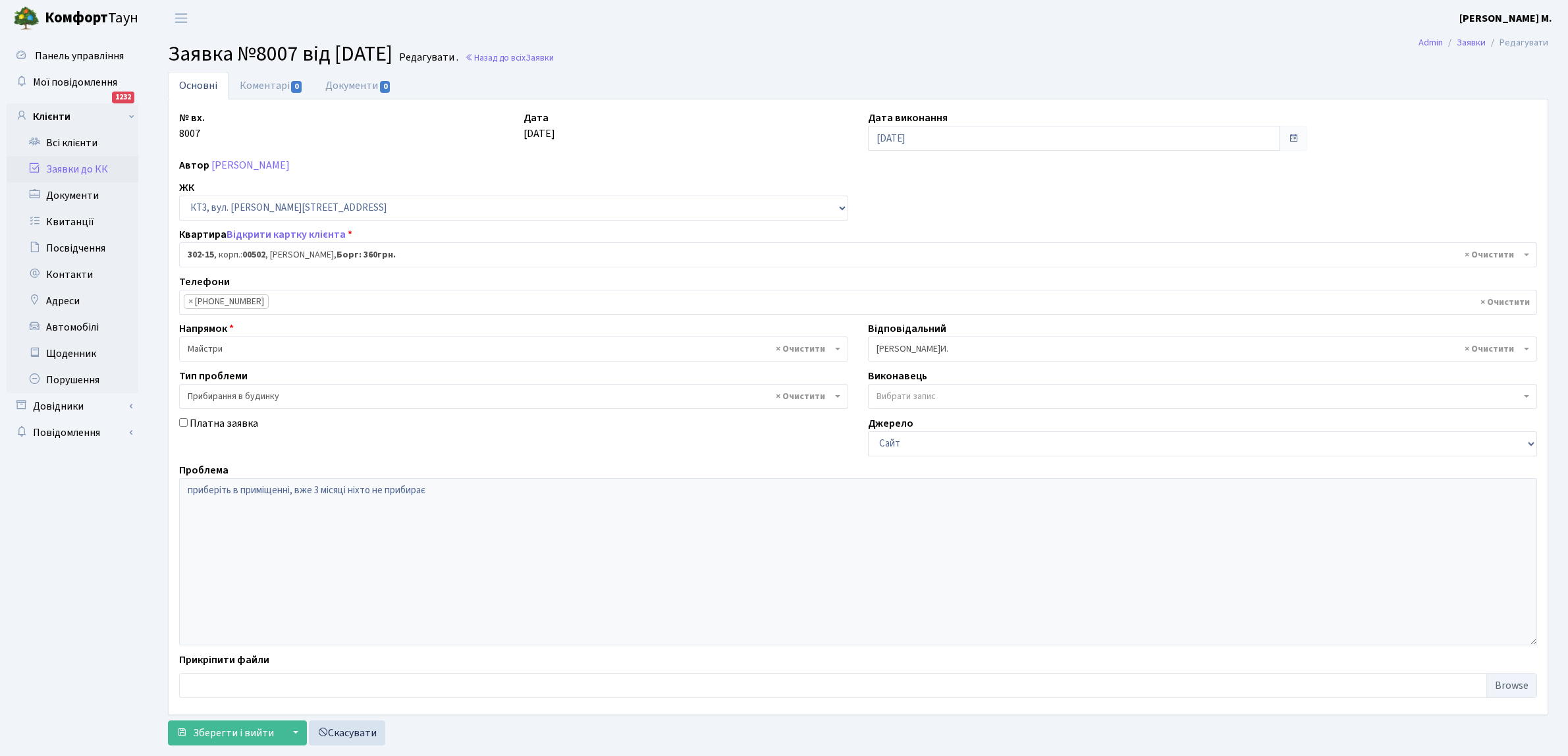
select select "16645"
select select "58"
click at [292, 81] on span "0" at bounding box center [296, 87] width 11 height 12
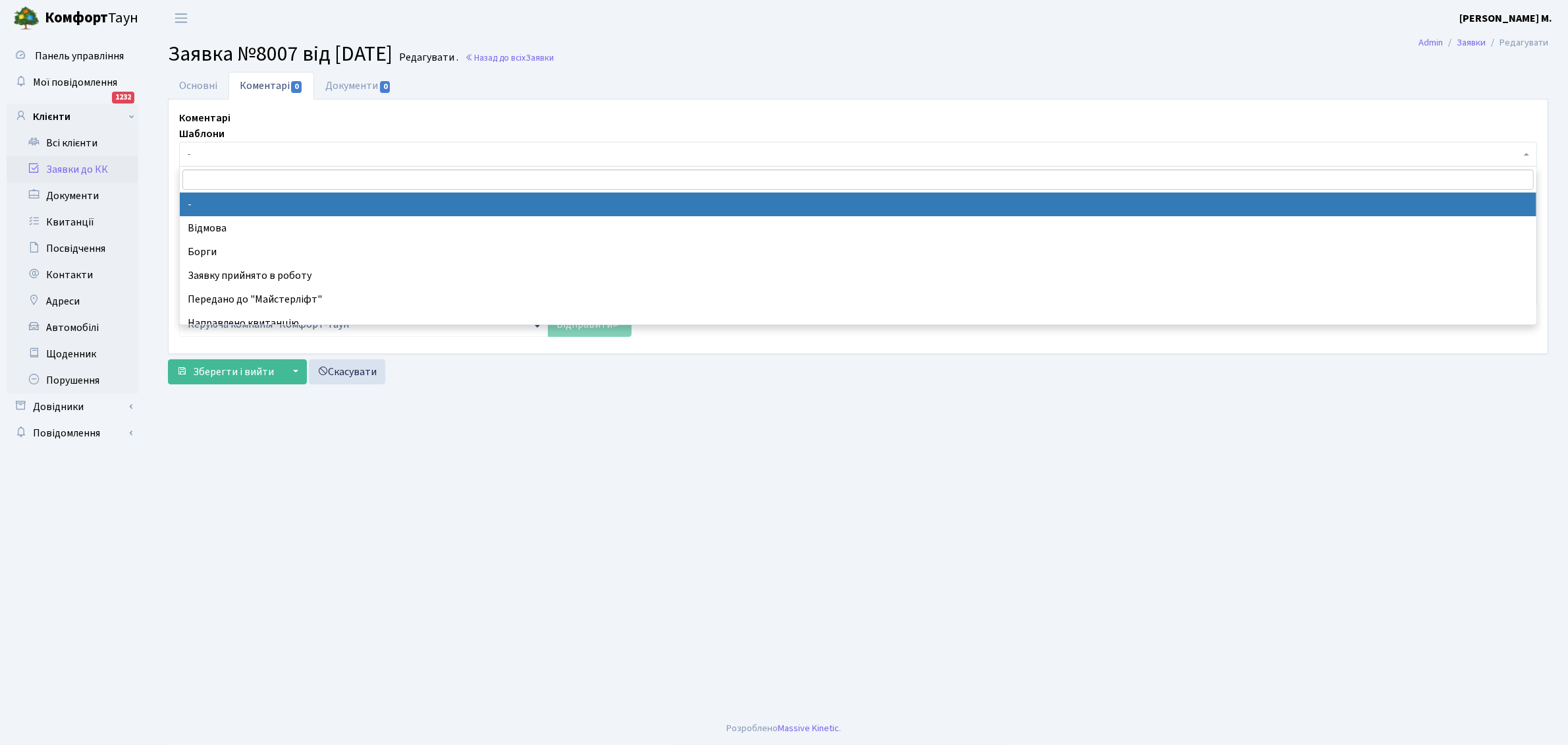
click at [284, 152] on span "-" at bounding box center [854, 154] width 1333 height 13
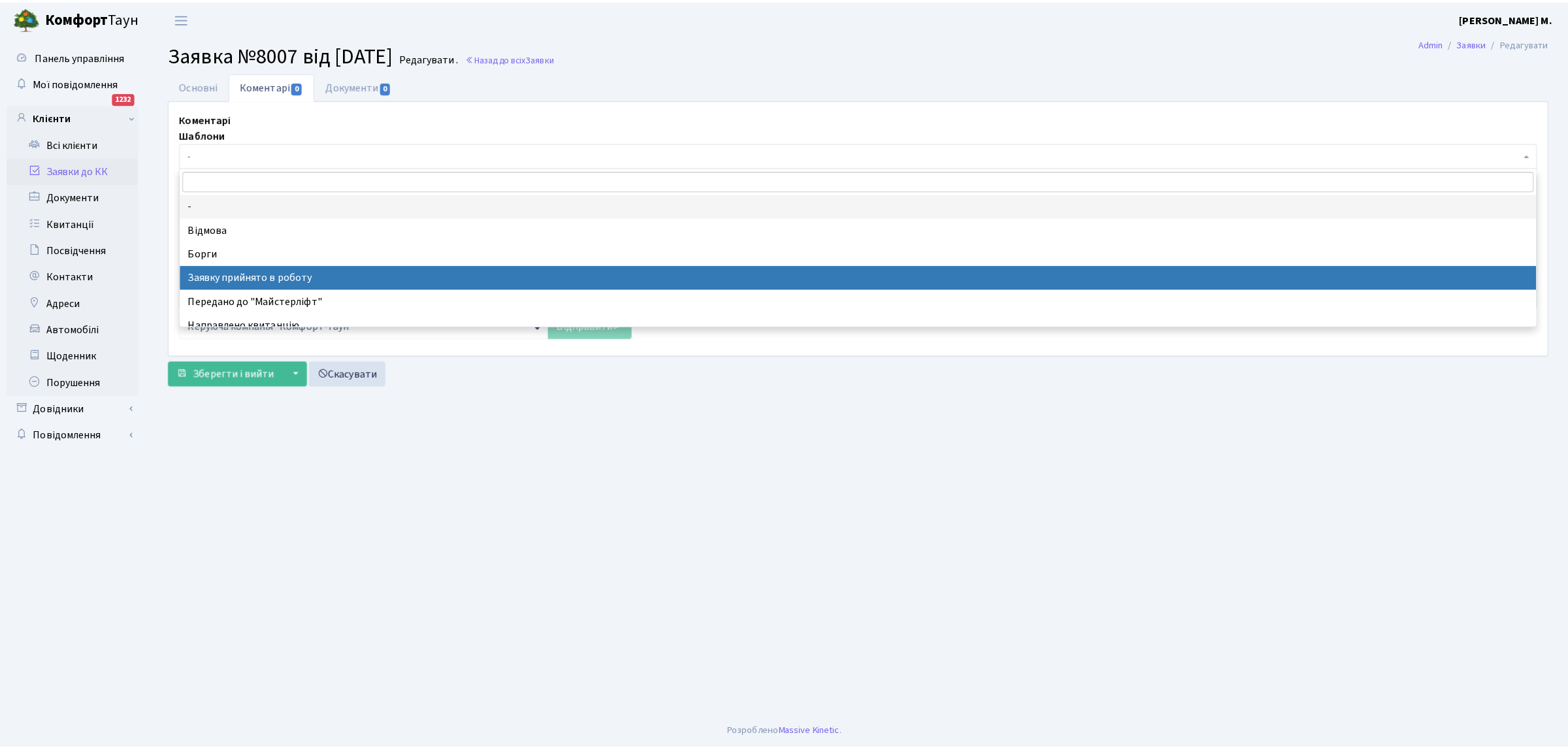
scroll to position [81, 0]
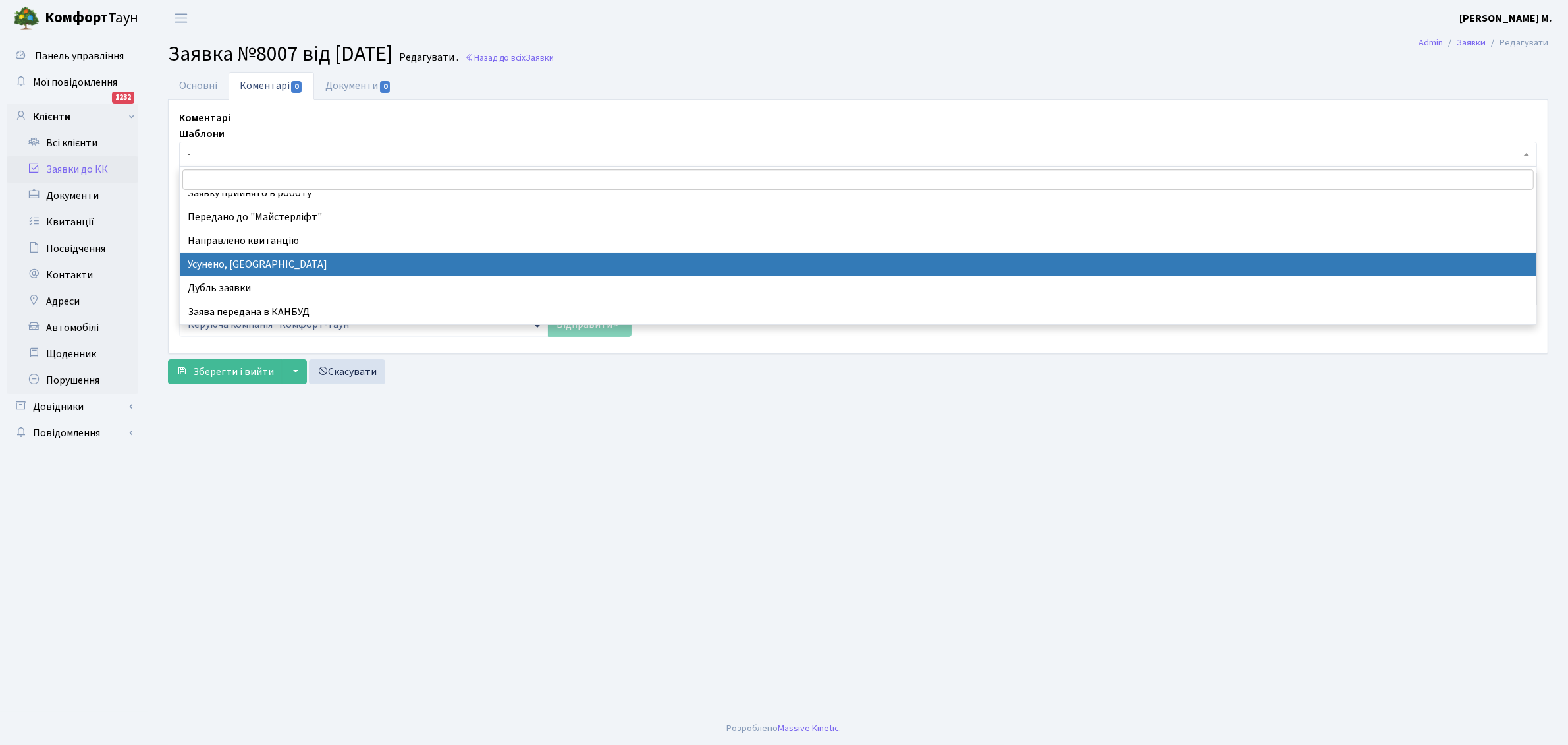
select select "15"
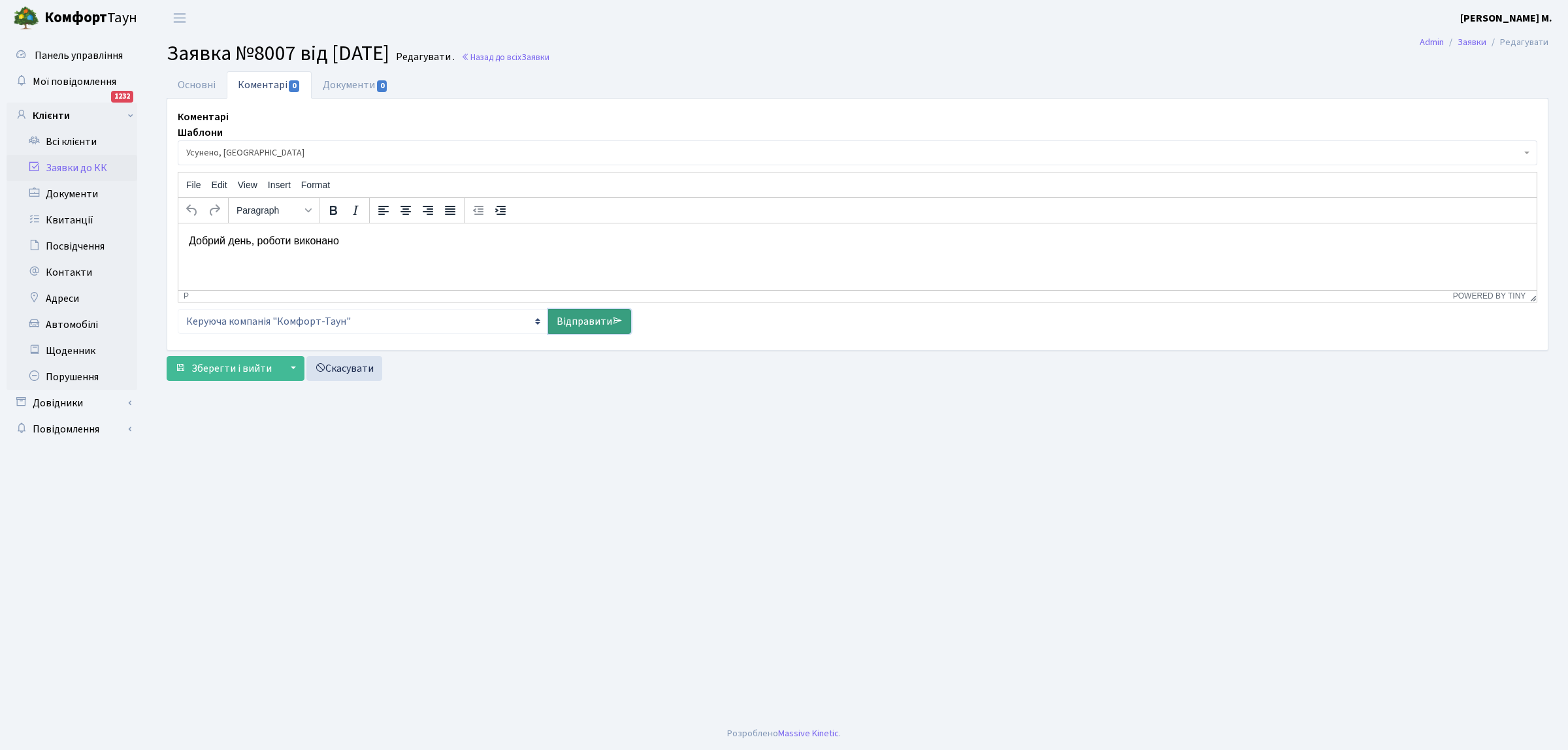
click at [565, 320] on link "Відправити" at bounding box center [589, 321] width 83 height 24
select select
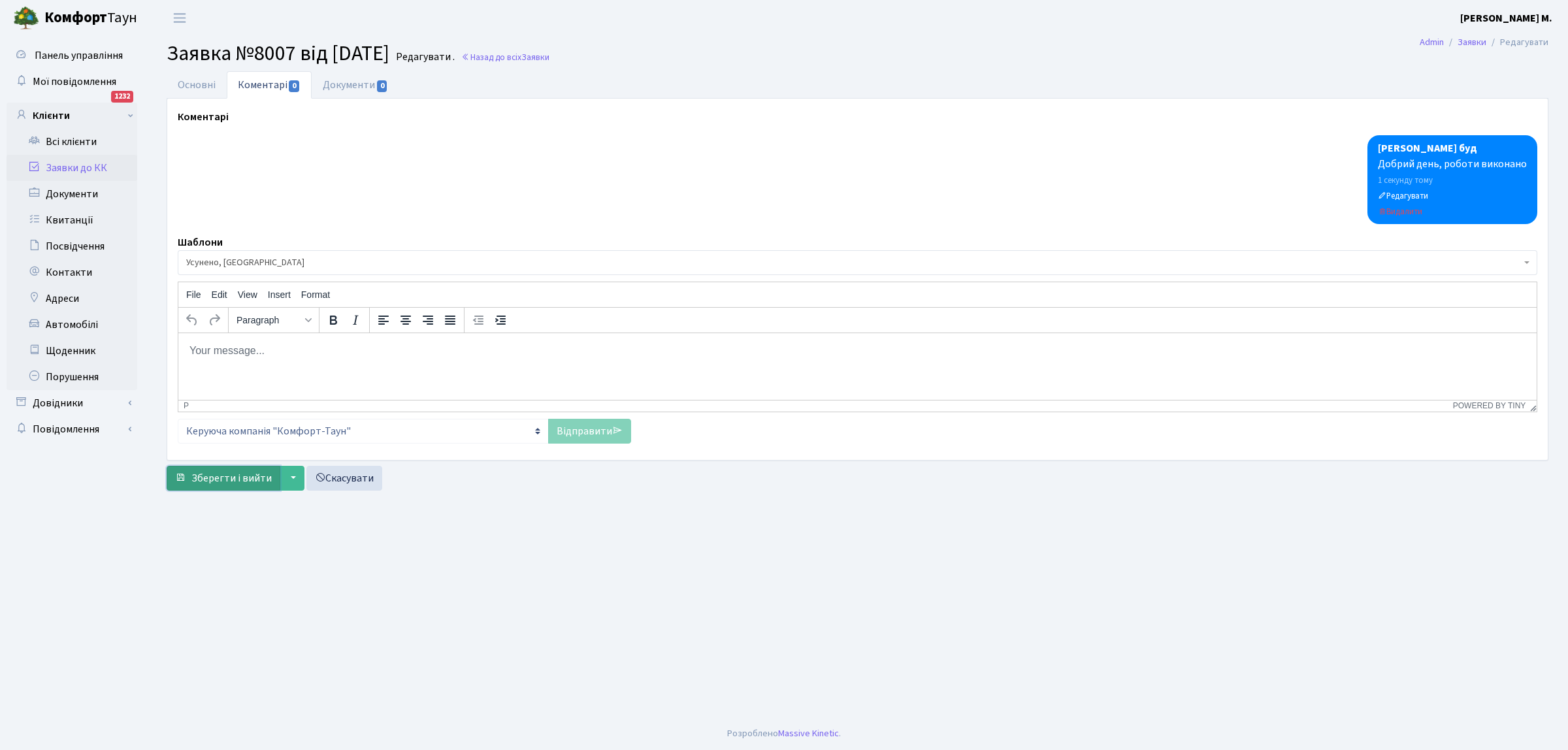
click at [198, 482] on span "Зберегти і вийти" at bounding box center [232, 477] width 80 height 15
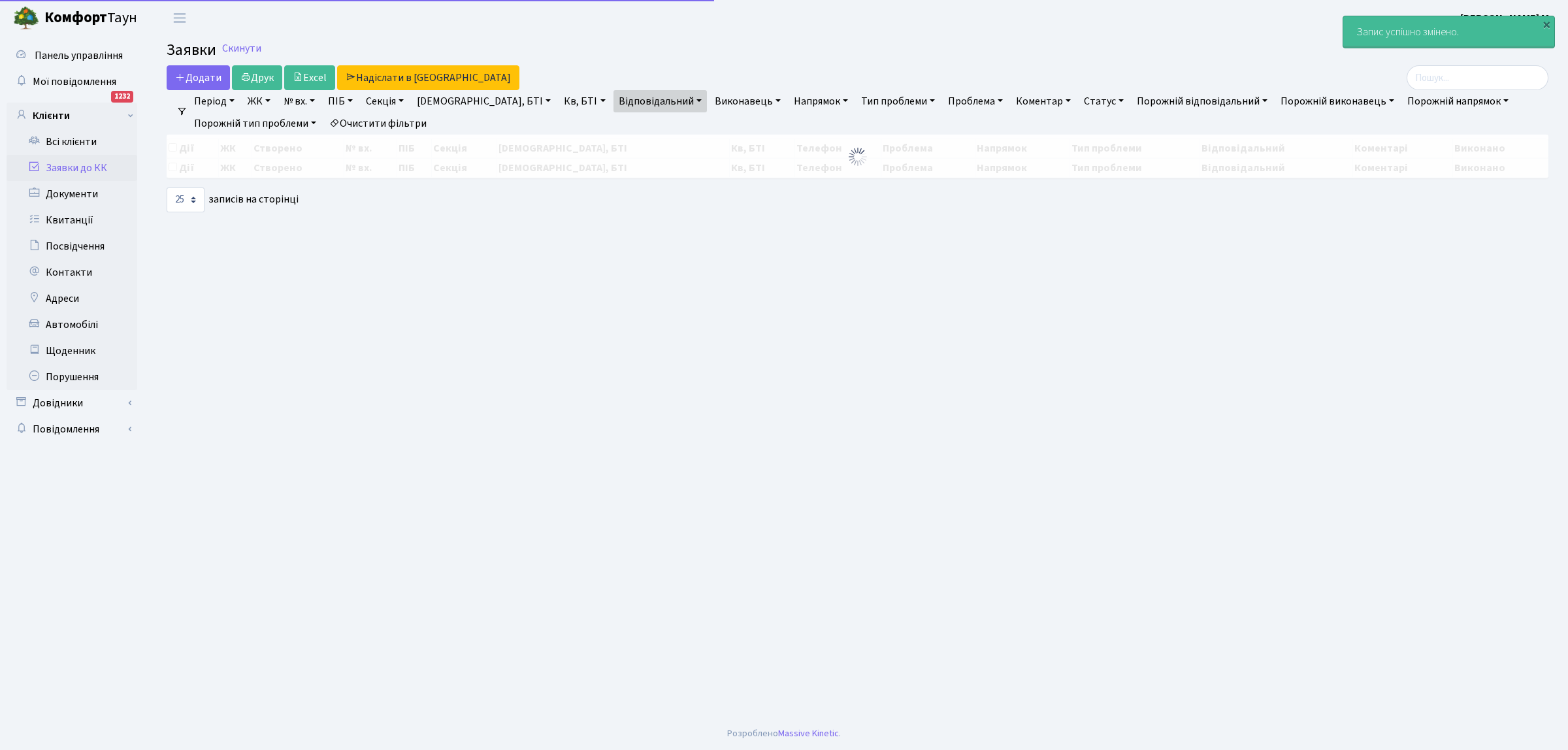
select select "25"
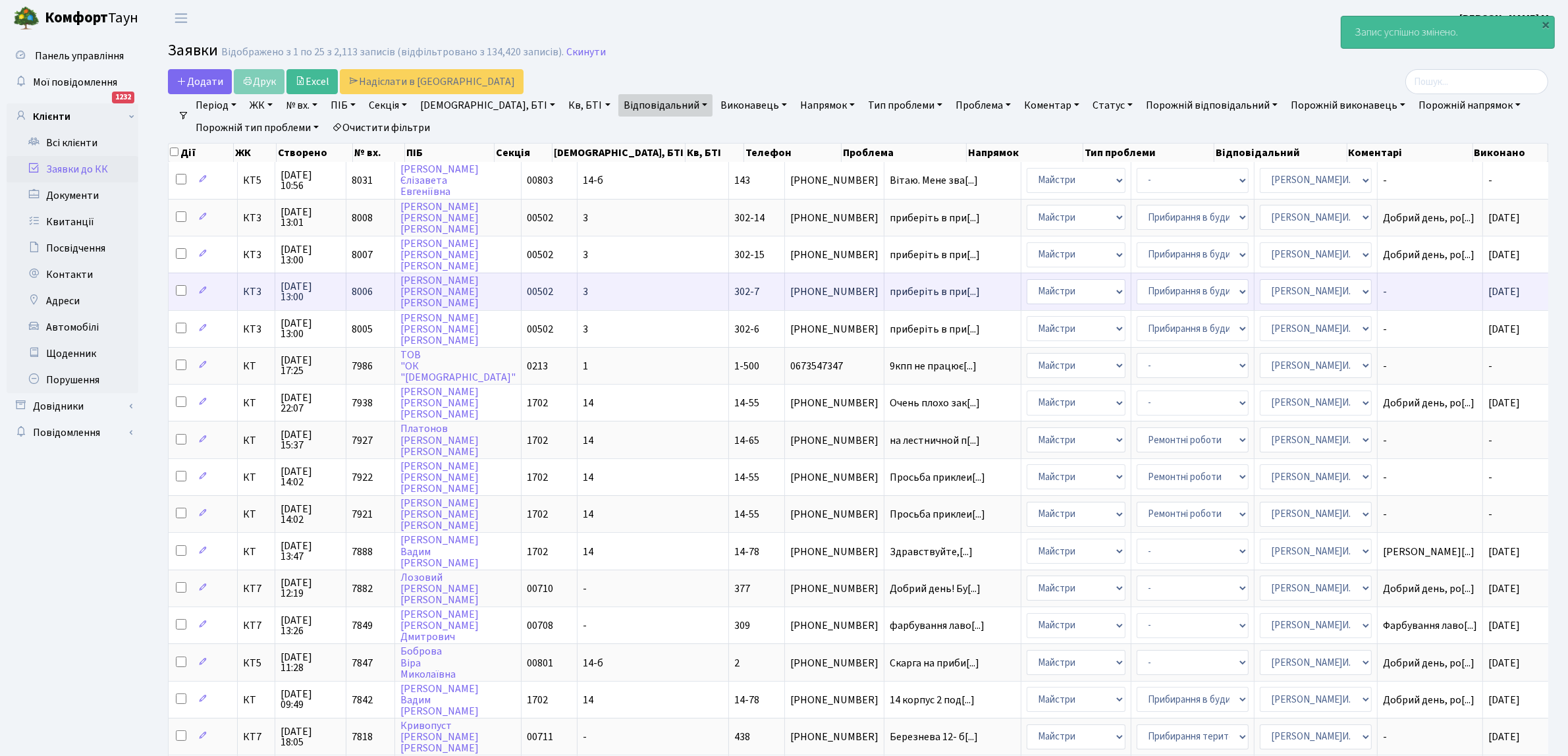
click at [1383, 286] on span "-" at bounding box center [1429, 291] width 94 height 11
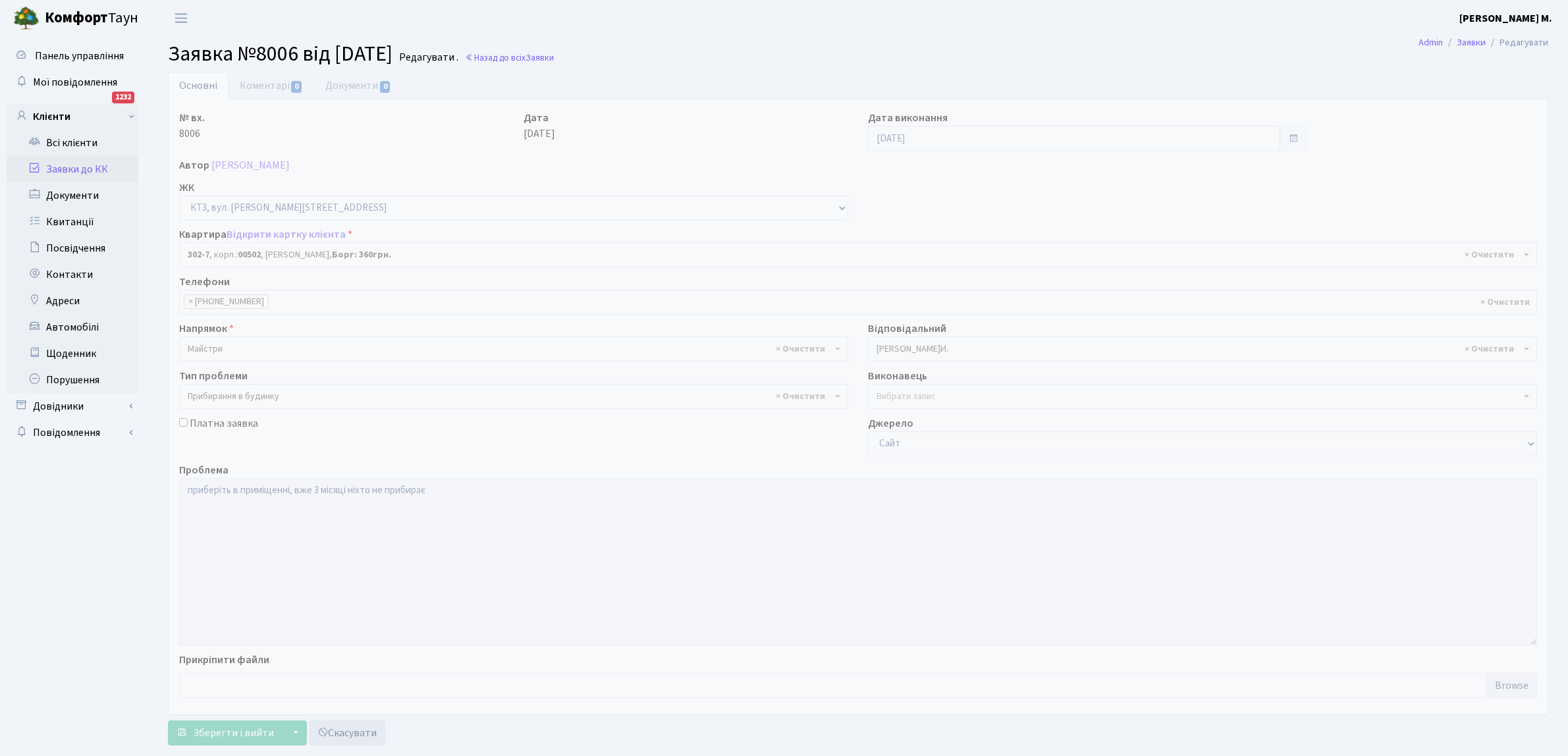
select select "16637"
select select "58"
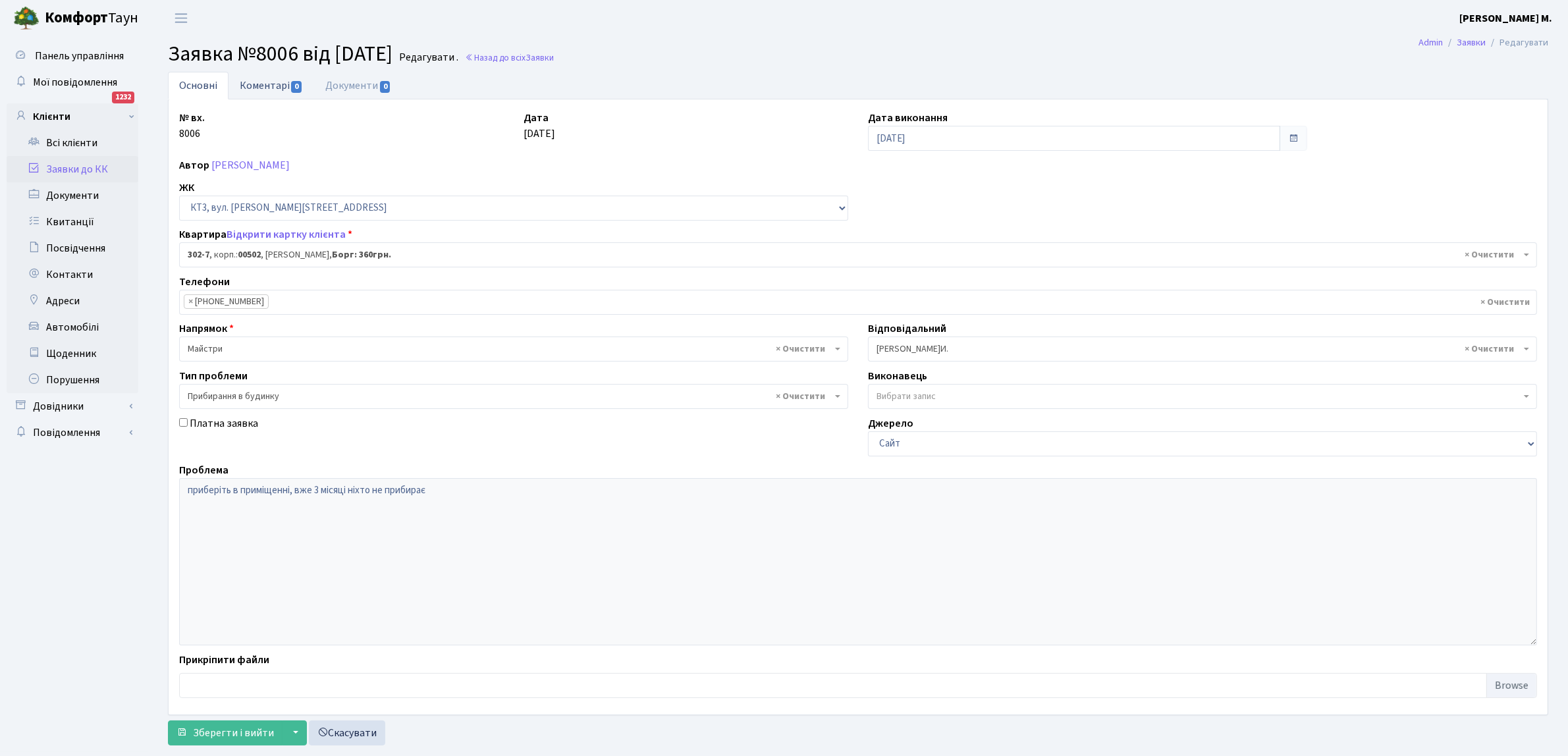
click at [260, 84] on link "Коментарі 0" at bounding box center [271, 85] width 86 height 27
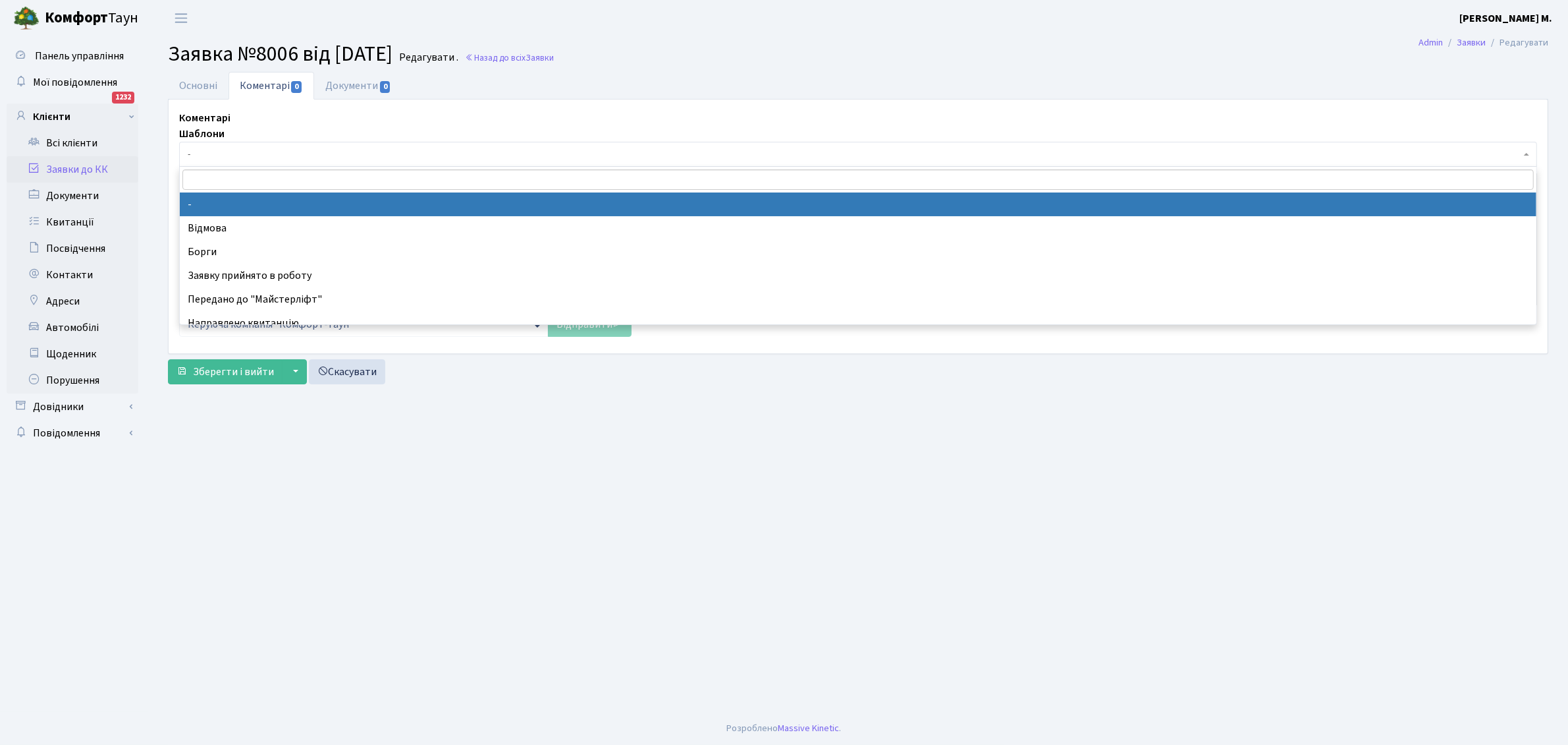
click at [264, 154] on span "-" at bounding box center [854, 154] width 1333 height 13
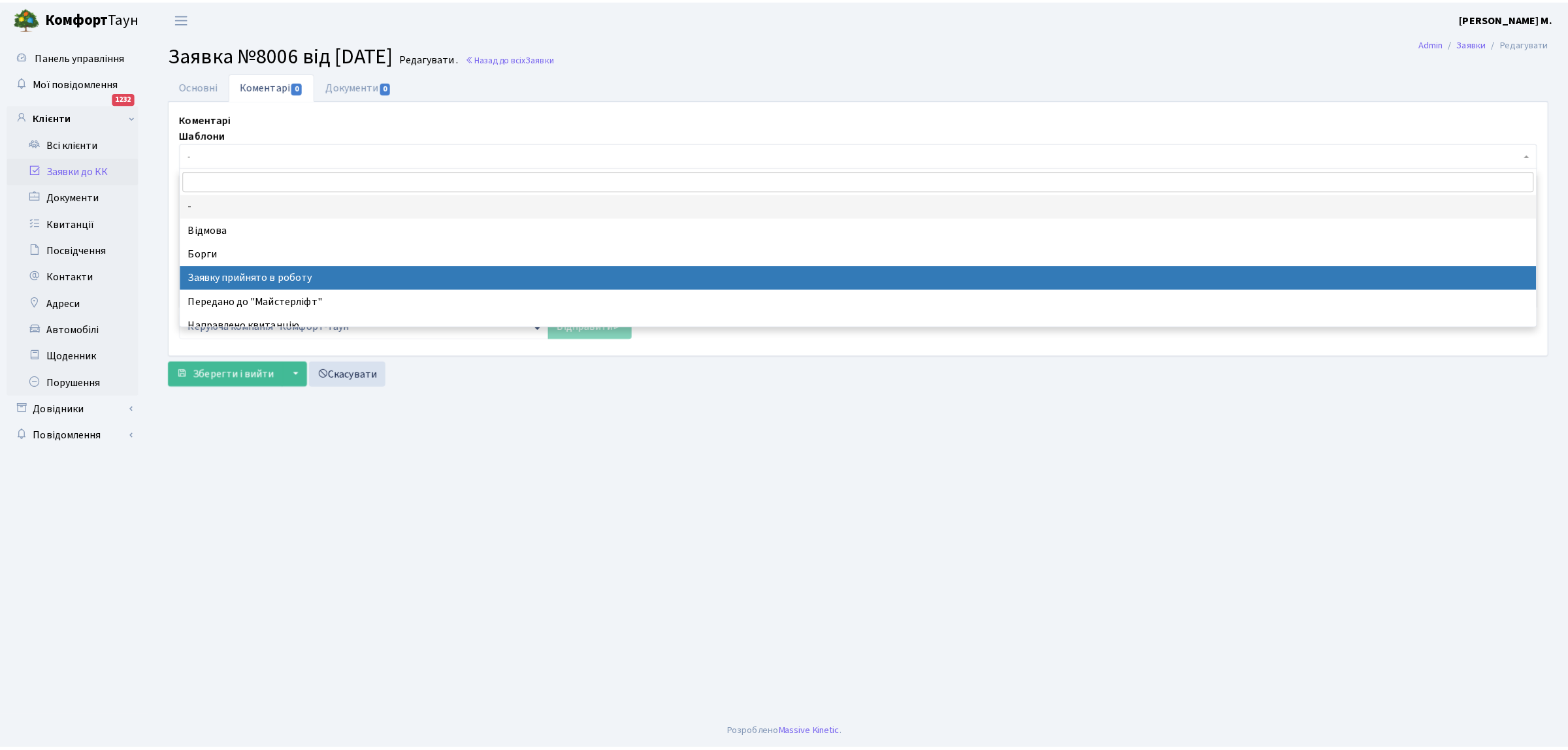
scroll to position [81, 0]
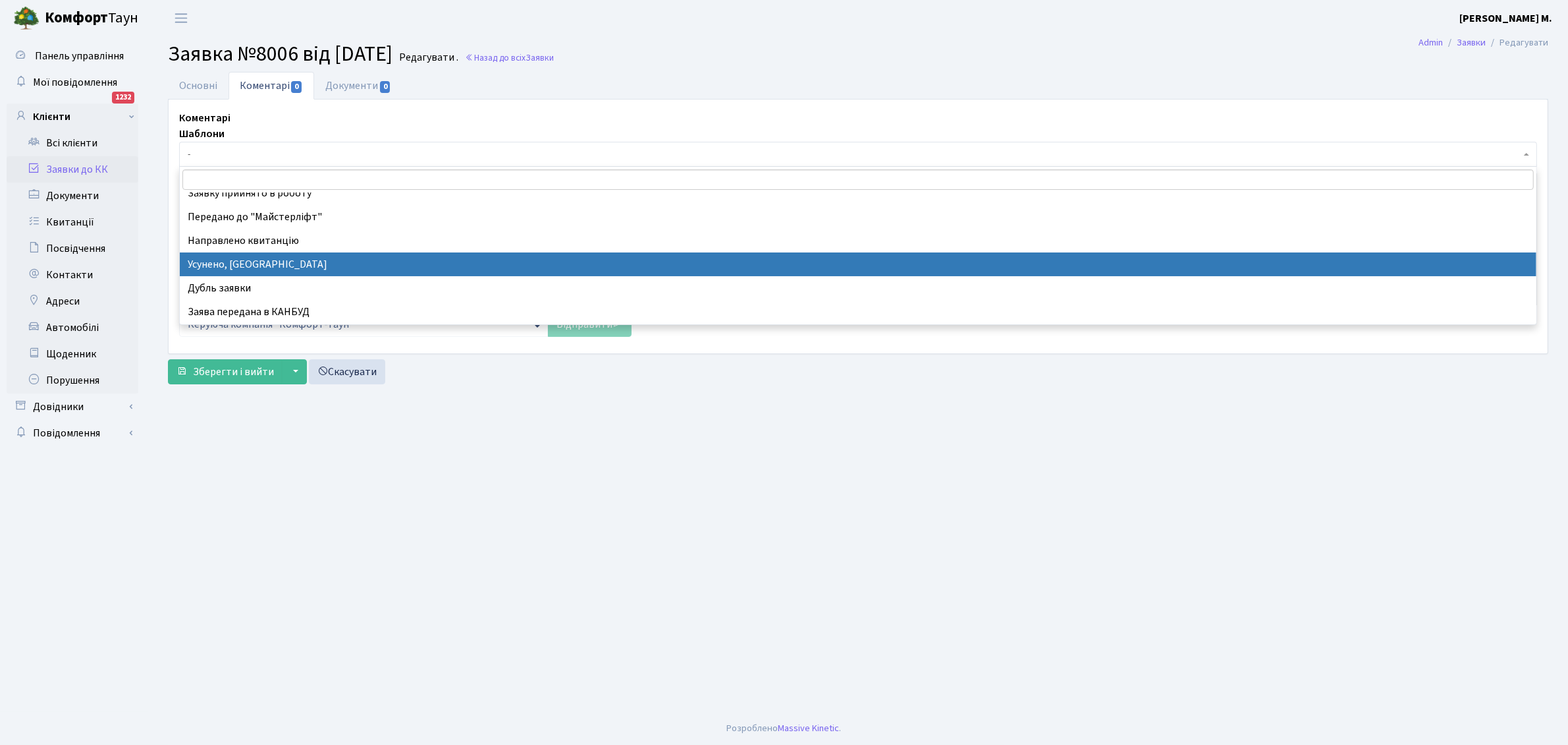
select select "15"
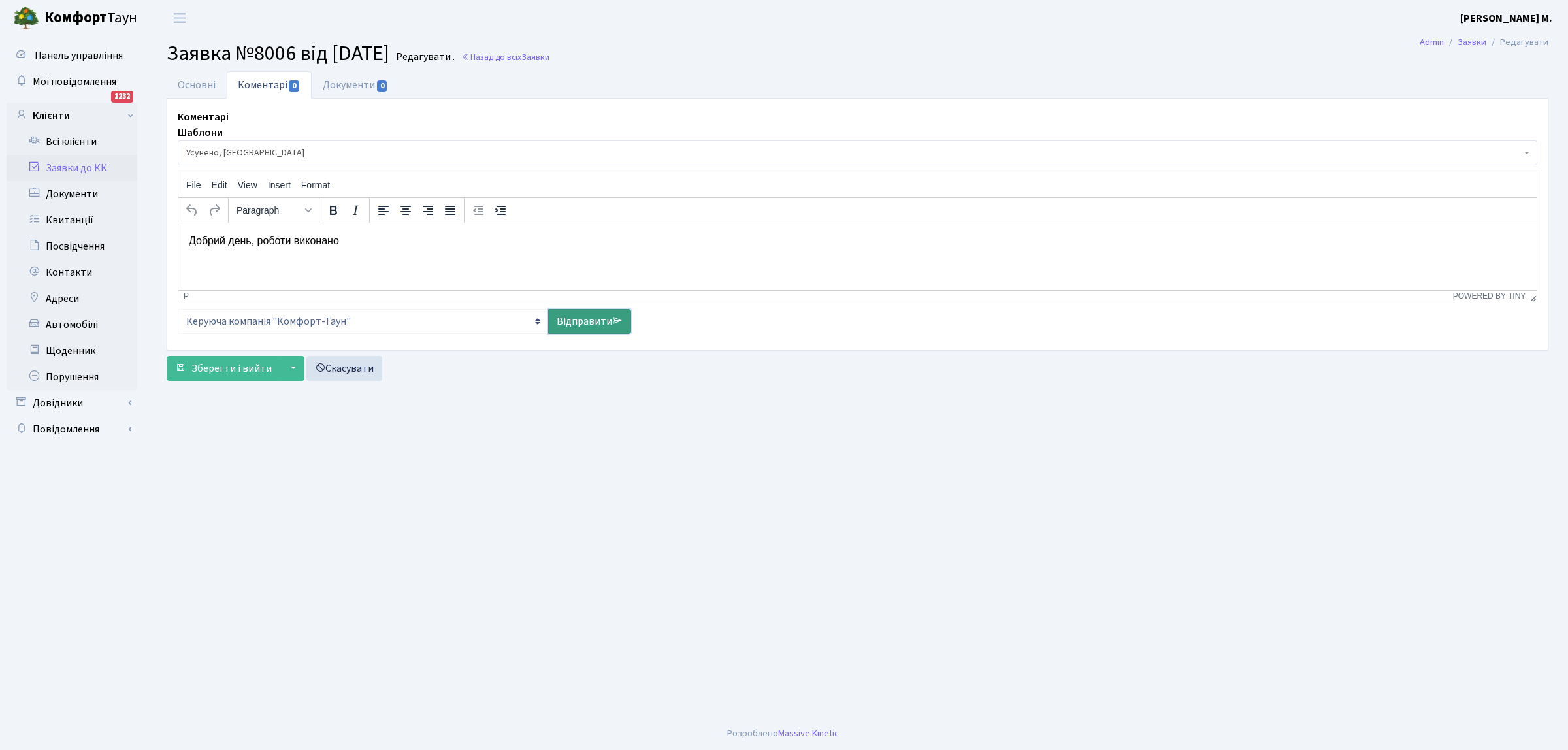
click at [579, 319] on link "Відправити" at bounding box center [589, 321] width 83 height 24
select select
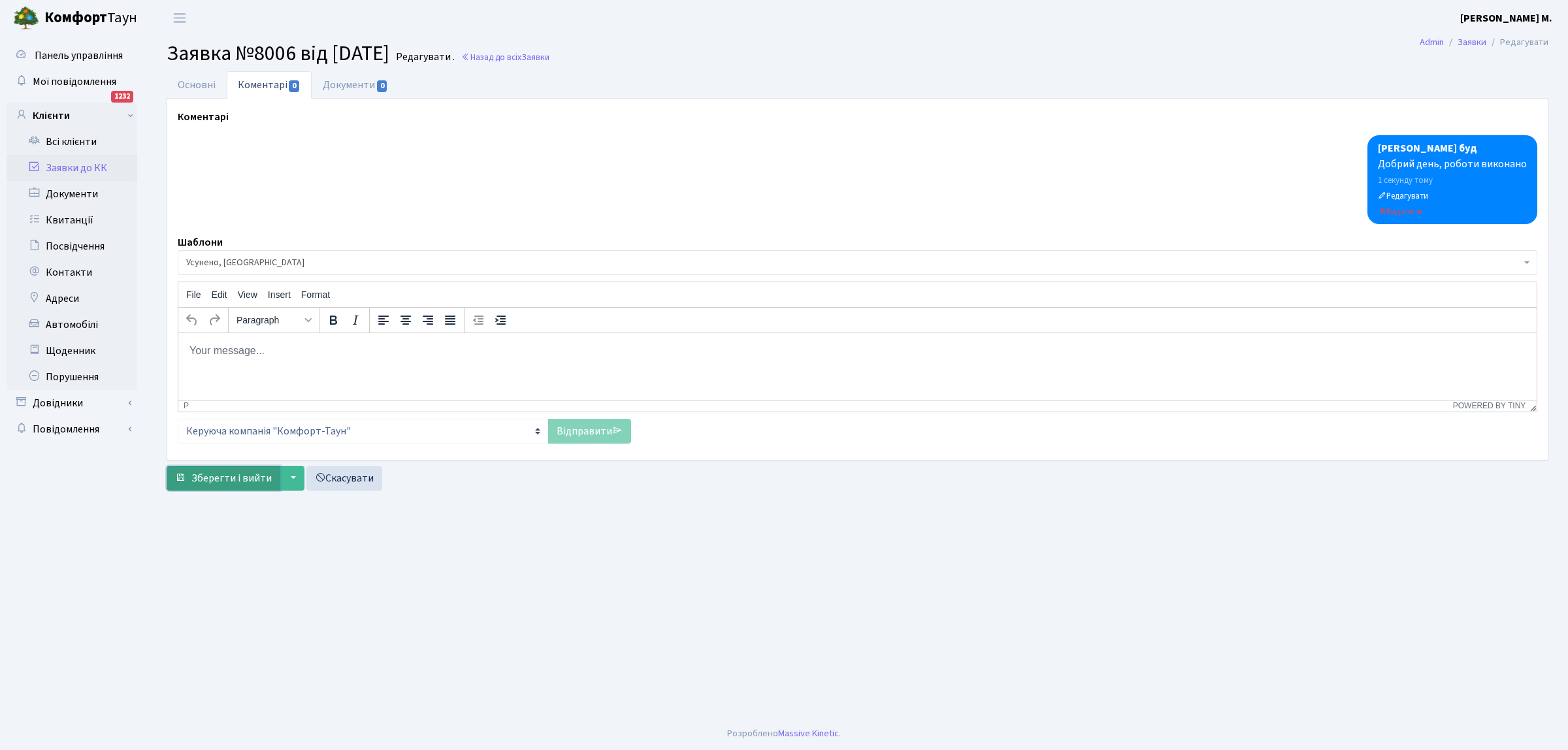
click at [224, 480] on span "Зберегти і вийти" at bounding box center [232, 477] width 80 height 15
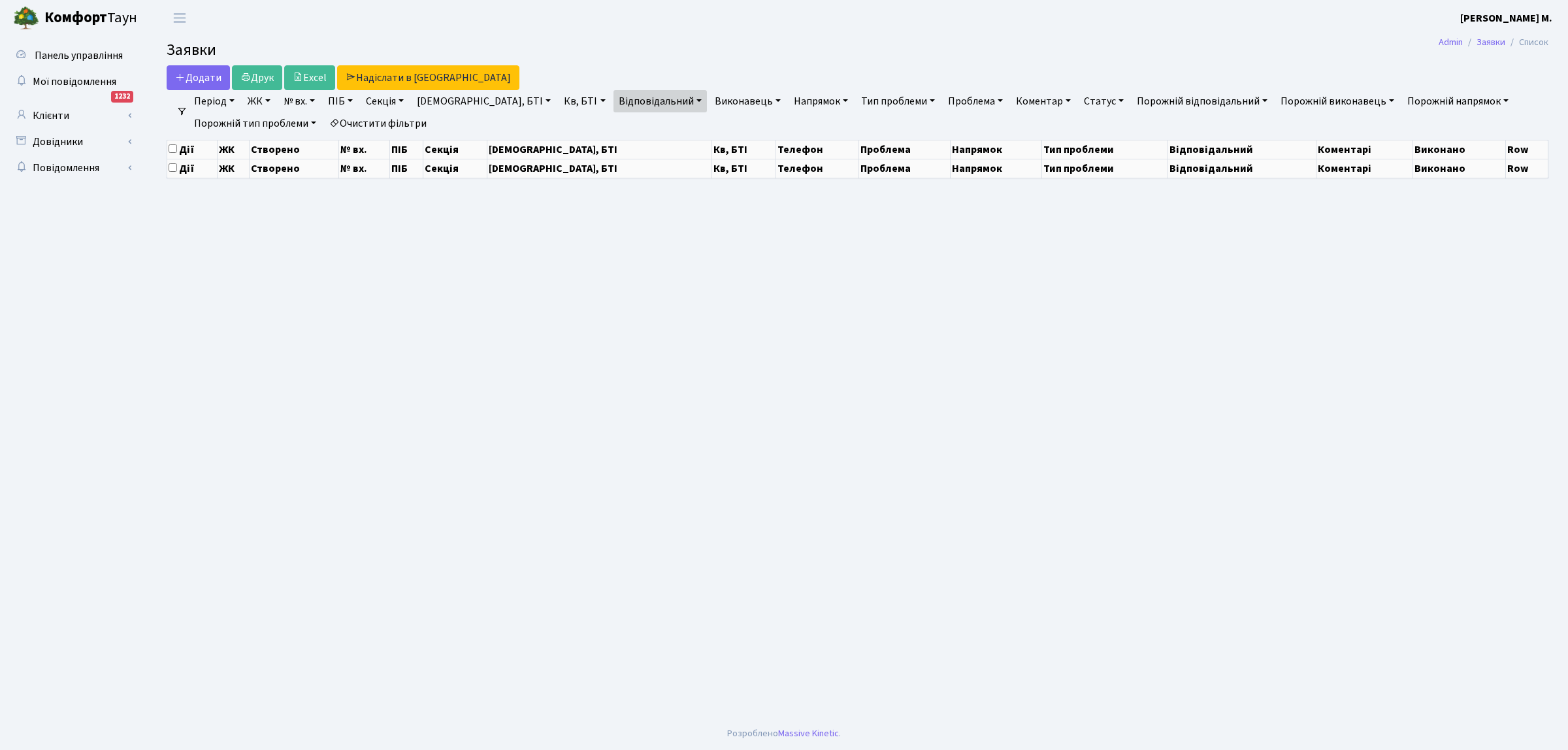
select select "25"
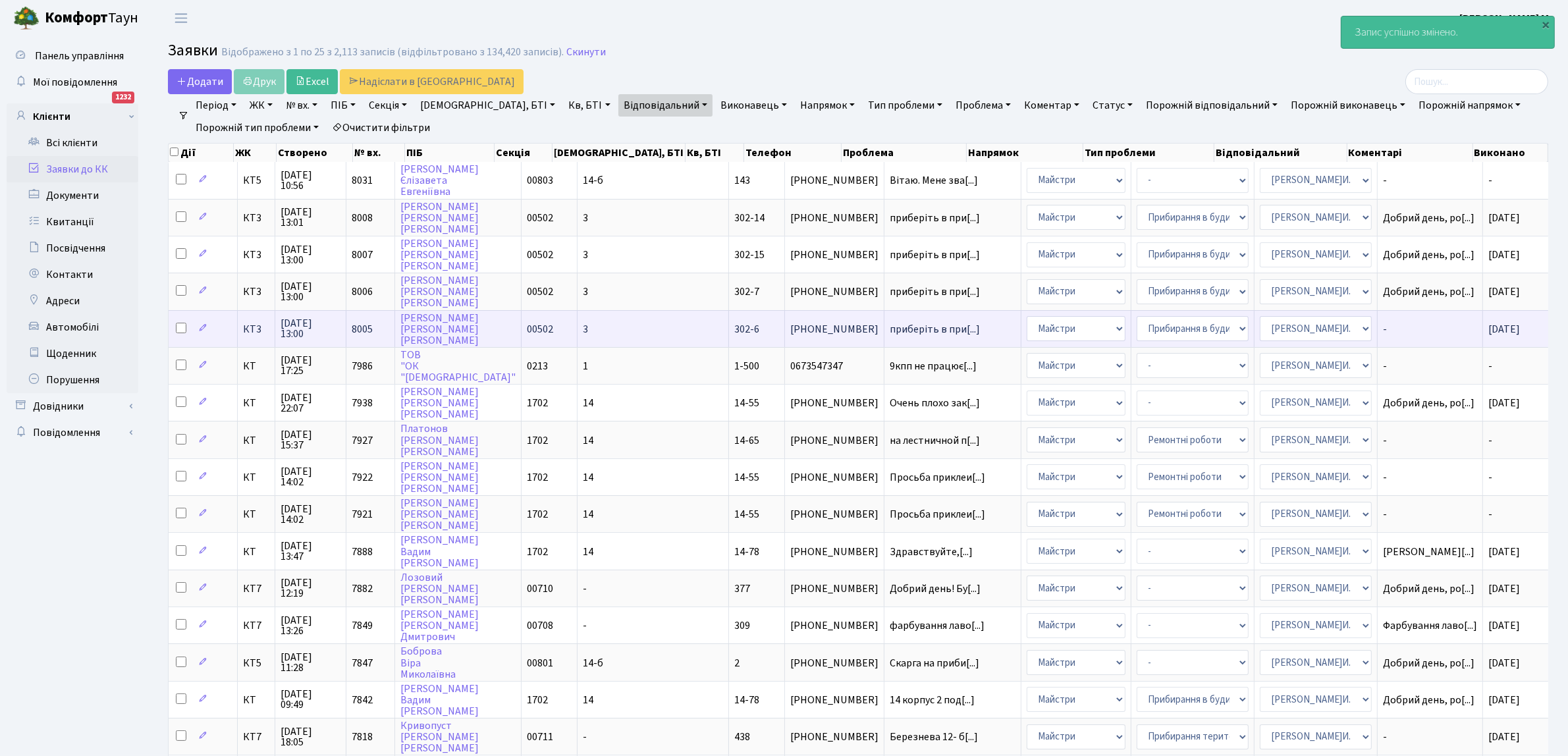
click at [1414, 324] on span "-" at bounding box center [1429, 329] width 94 height 11
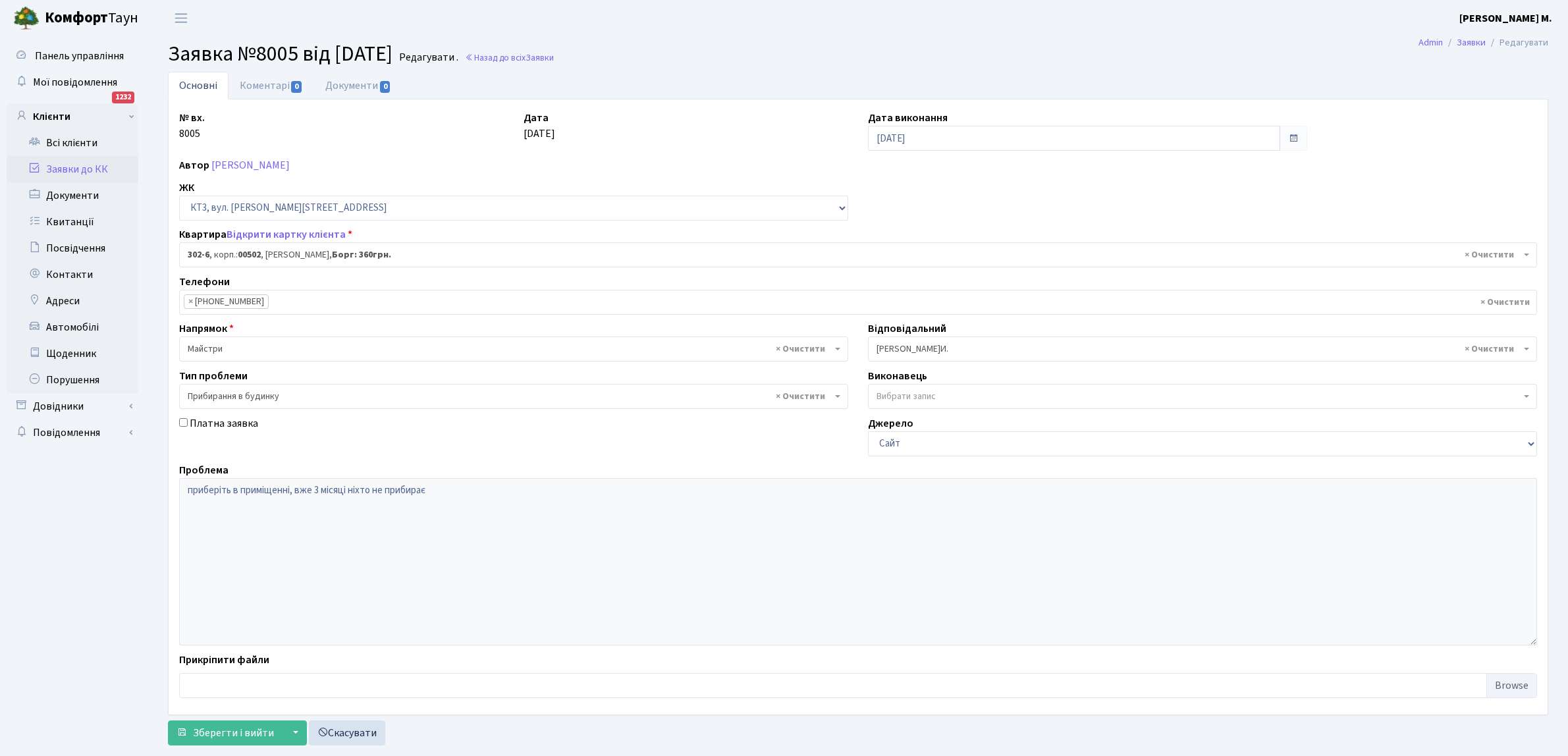
select select "16636"
select select "58"
click at [284, 86] on link "Коментарі 0" at bounding box center [271, 85] width 86 height 27
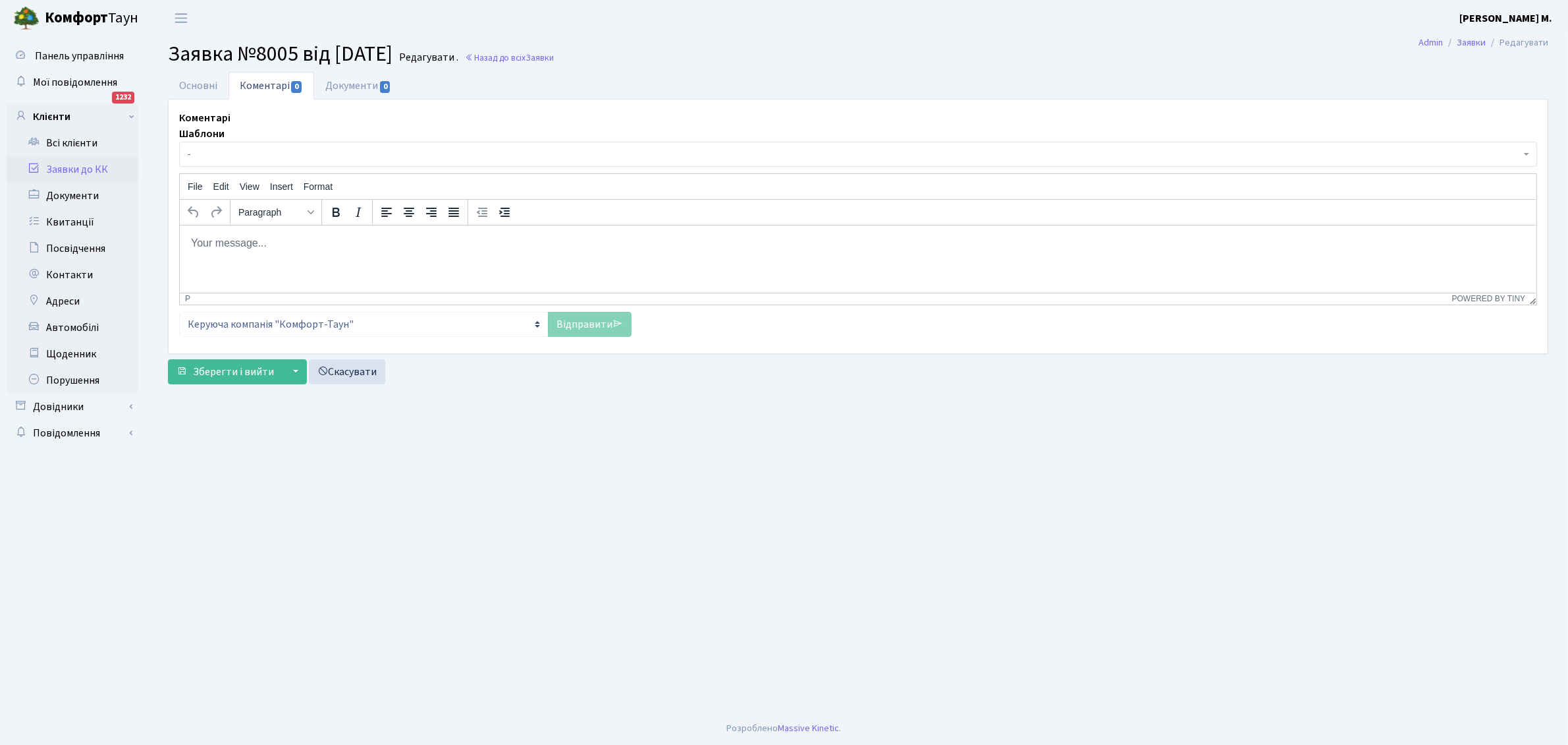
click at [255, 150] on span "-" at bounding box center [854, 154] width 1333 height 13
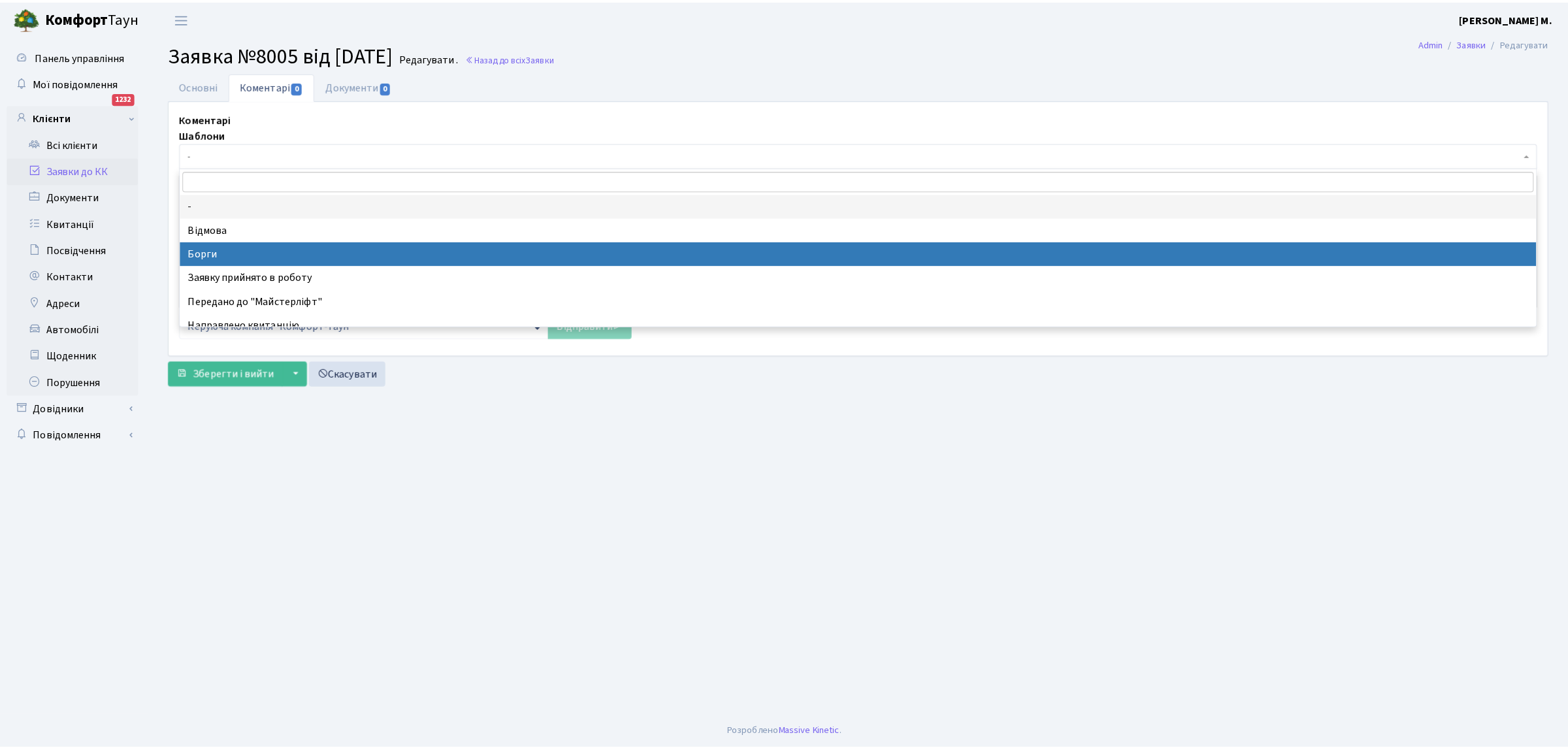
scroll to position [81, 0]
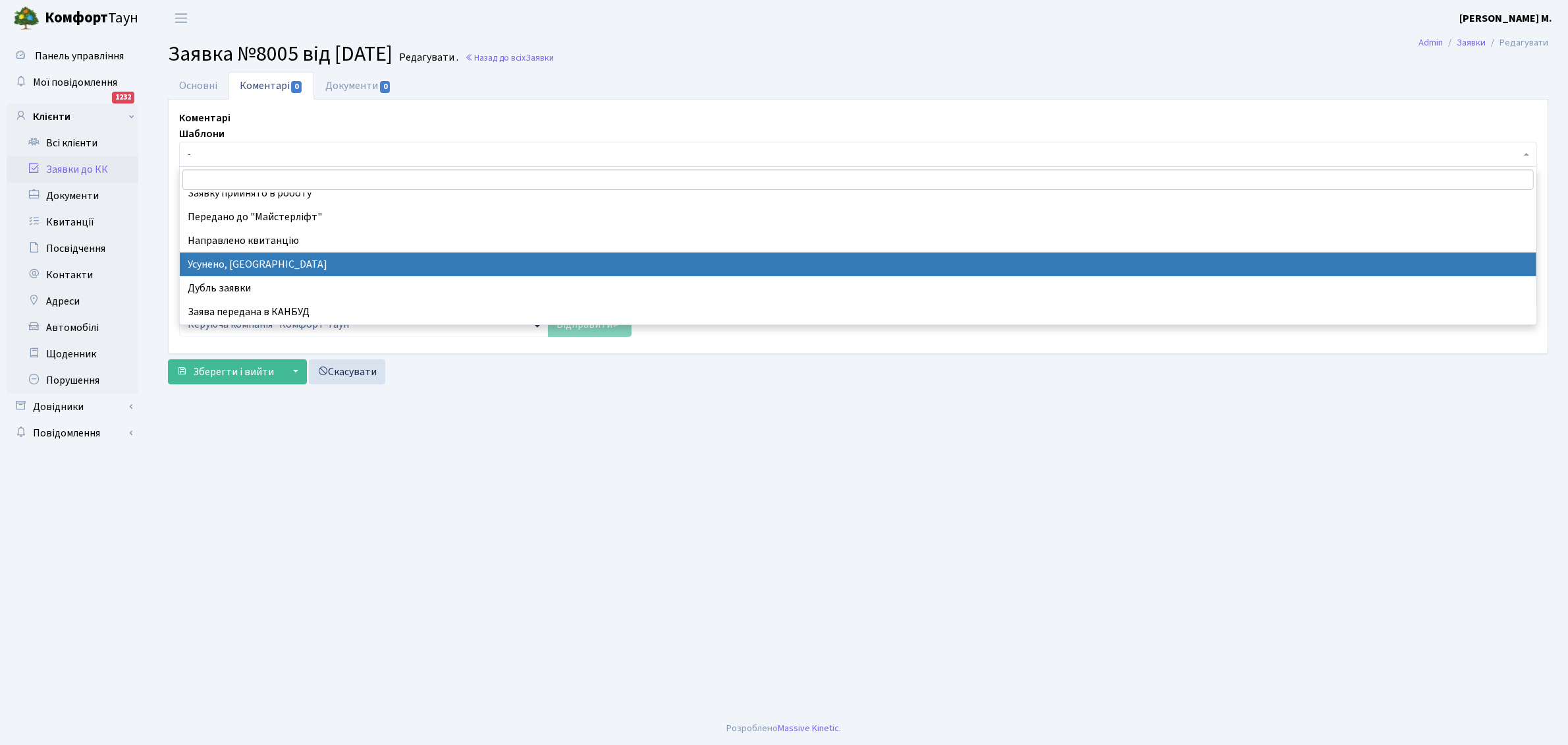
select select "15"
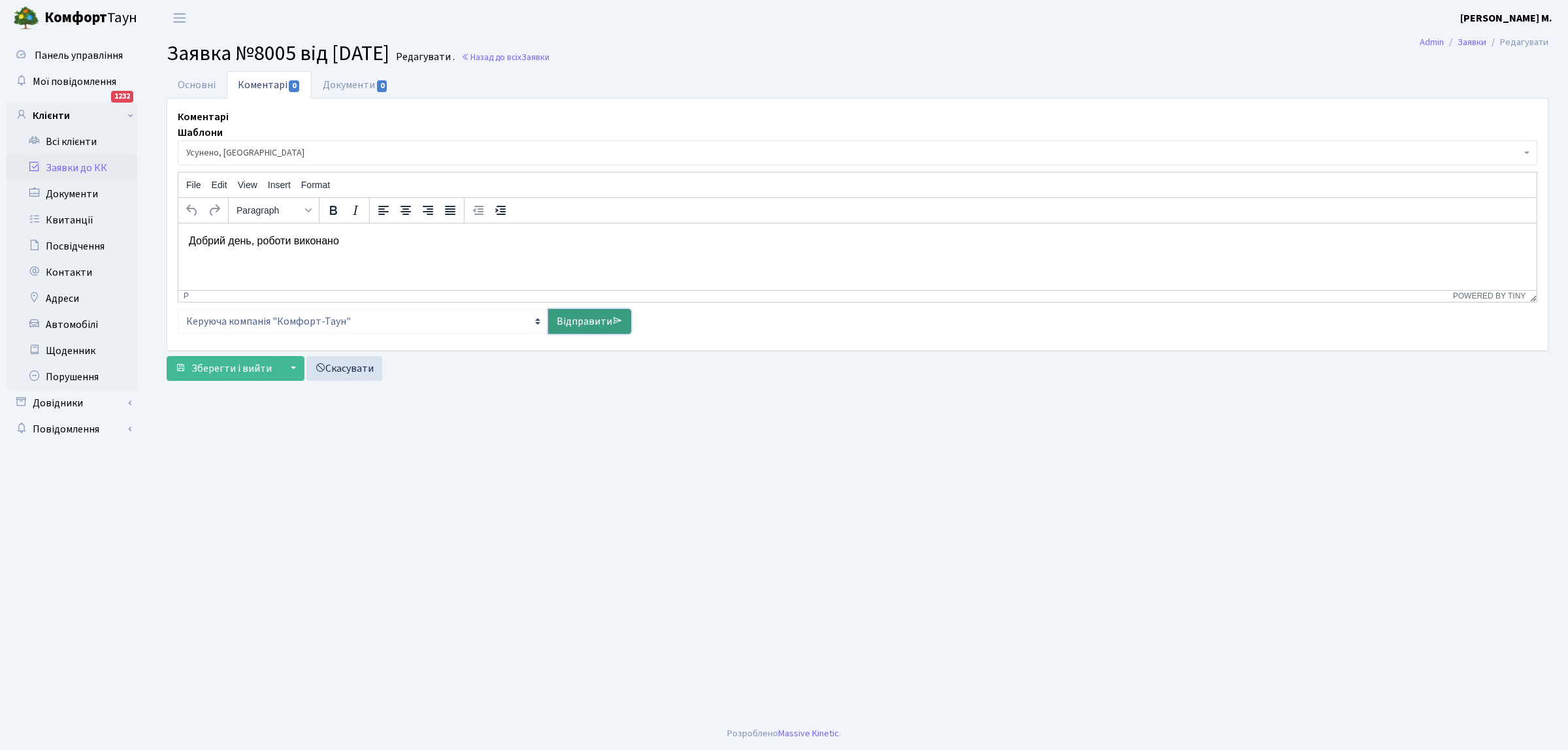
click at [557, 316] on link "Відправити" at bounding box center [589, 321] width 83 height 24
select select
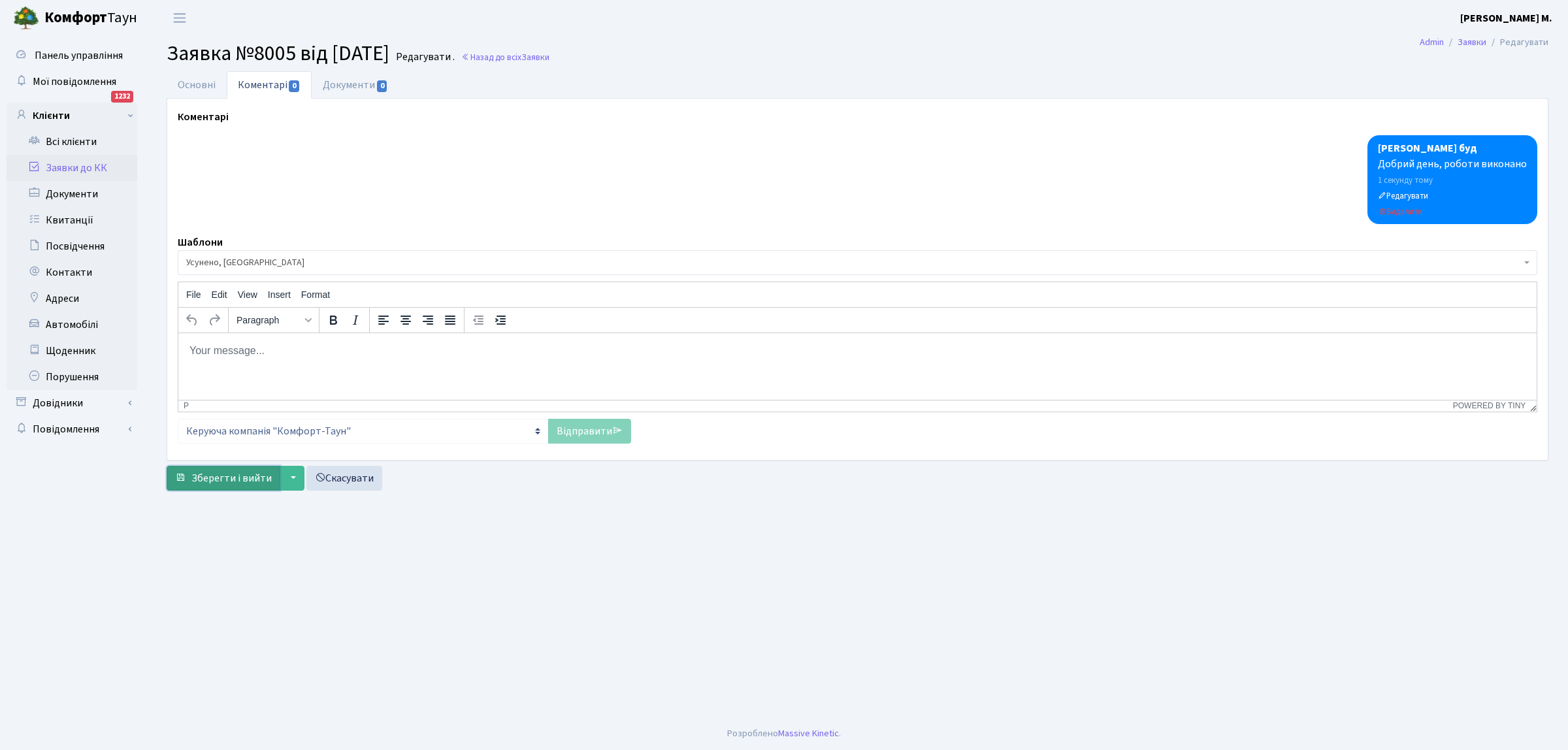
click at [197, 481] on span "Зберегти і вийти" at bounding box center [232, 477] width 80 height 15
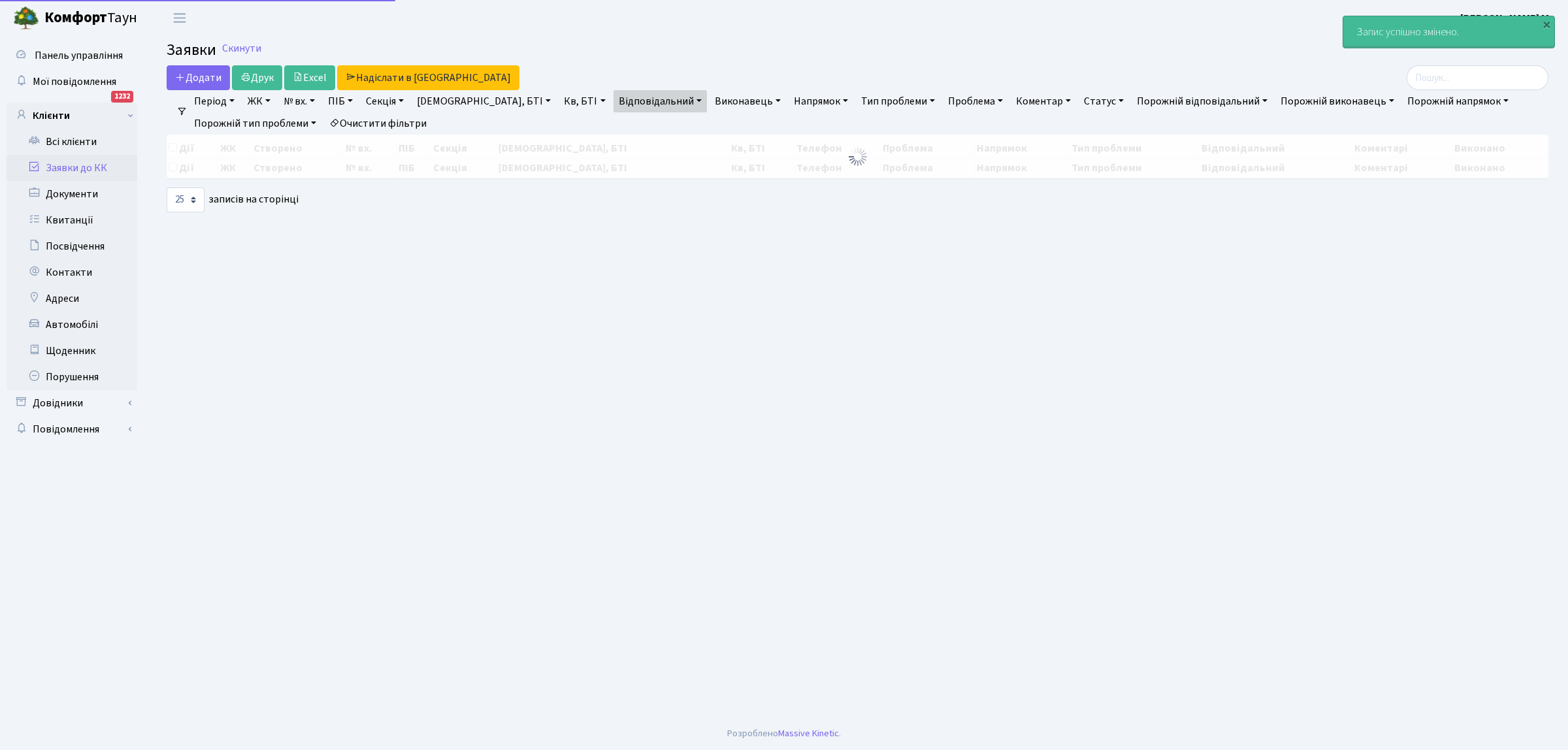
select select "25"
